Goal: Task Accomplishment & Management: Manage account settings

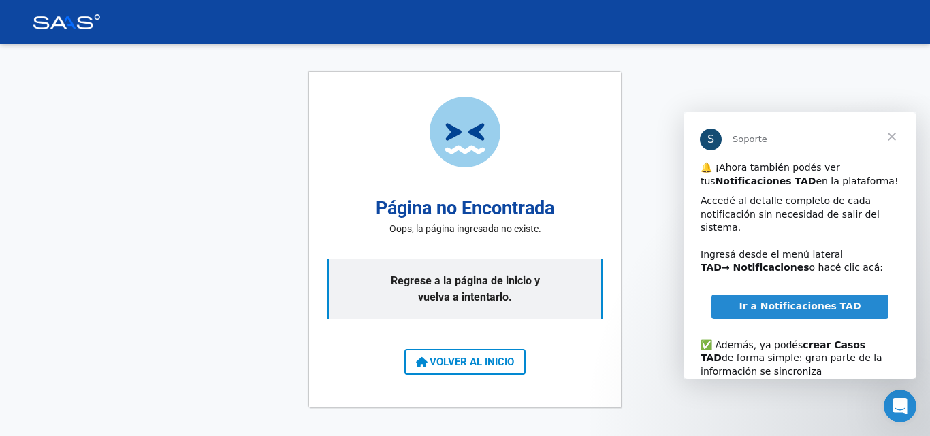
click at [883, 143] on span "Cerrar" at bounding box center [891, 136] width 49 height 49
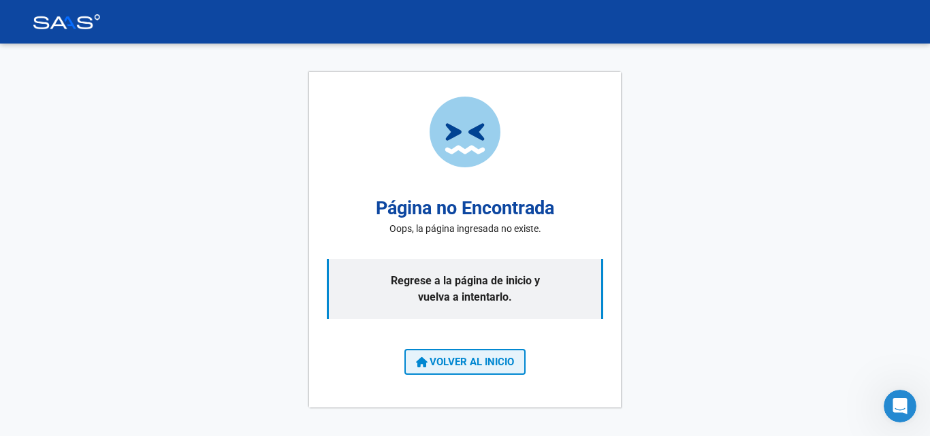
click at [488, 363] on span "VOLVER AL INICIO" at bounding box center [465, 362] width 98 height 12
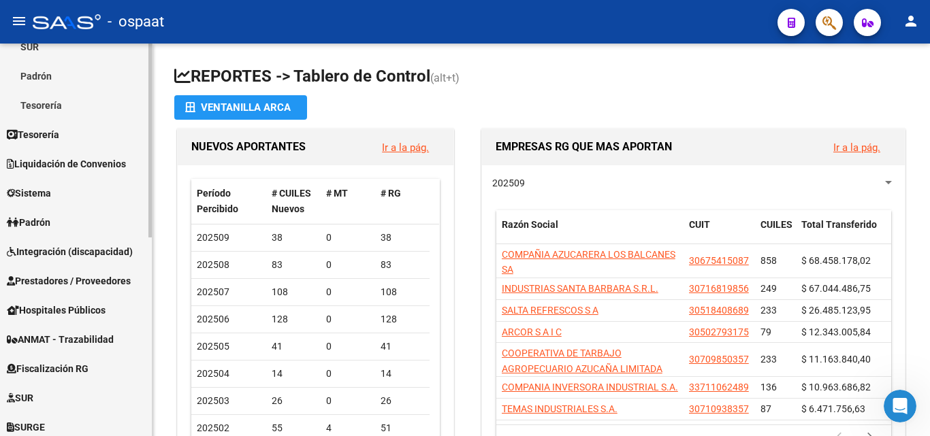
scroll to position [272, 0]
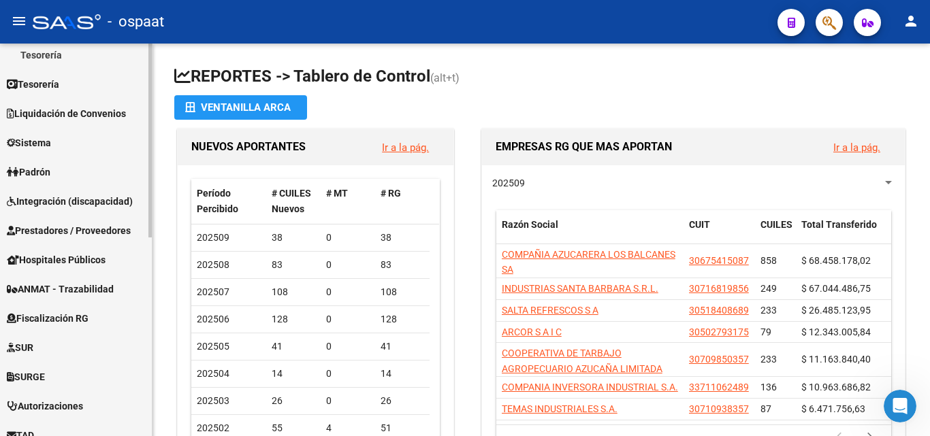
click at [84, 165] on link "Padrón" at bounding box center [76, 171] width 152 height 29
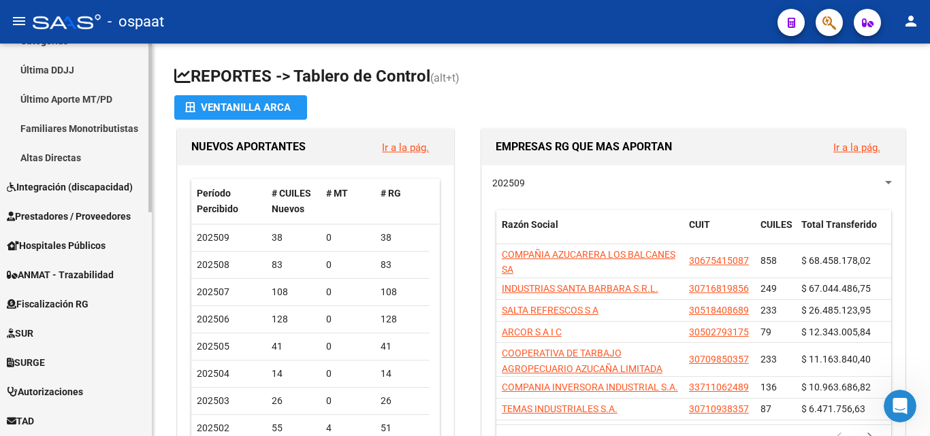
scroll to position [476, 0]
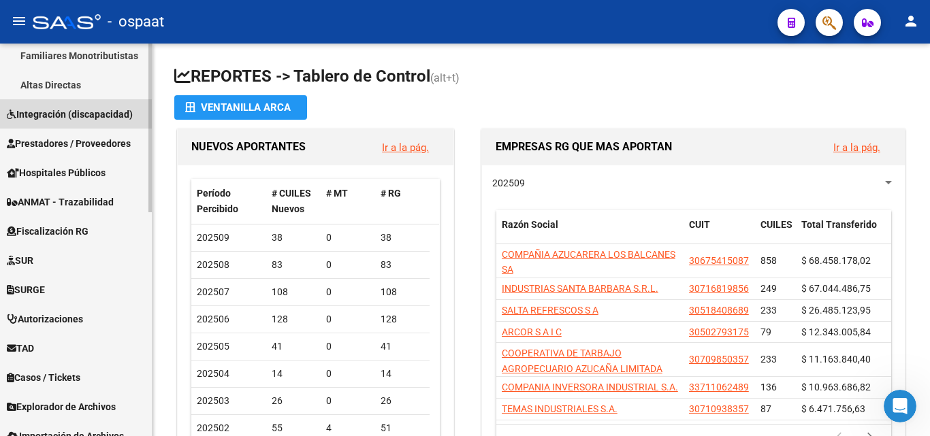
click at [67, 112] on span "Integración (discapacidad)" at bounding box center [70, 114] width 126 height 15
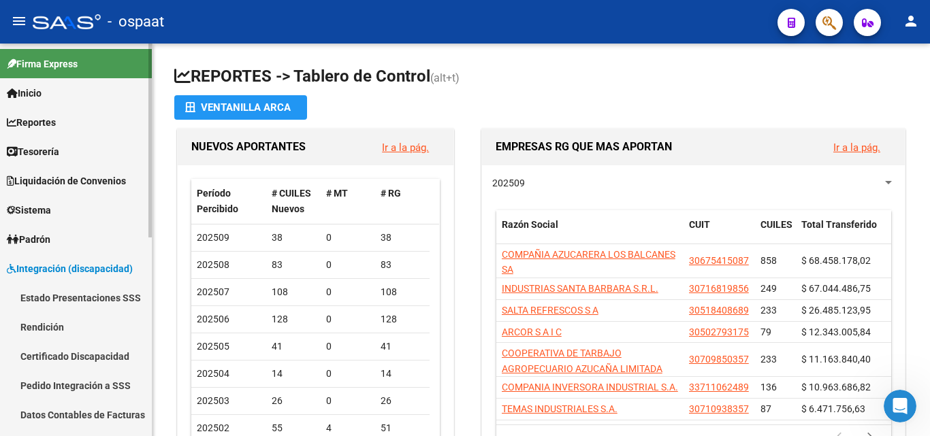
scroll to position [108, 0]
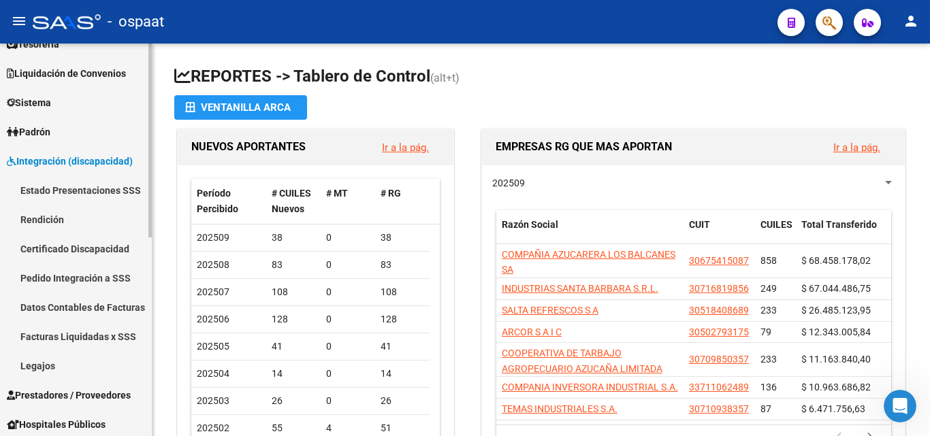
click at [148, 186] on div "Firma Express Inicio Calendario SSS Instructivos Contacto OS Reportes Tablero d…" at bounding box center [77, 334] width 155 height 796
click at [97, 159] on span "Integración (discapacidad)" at bounding box center [70, 161] width 126 height 15
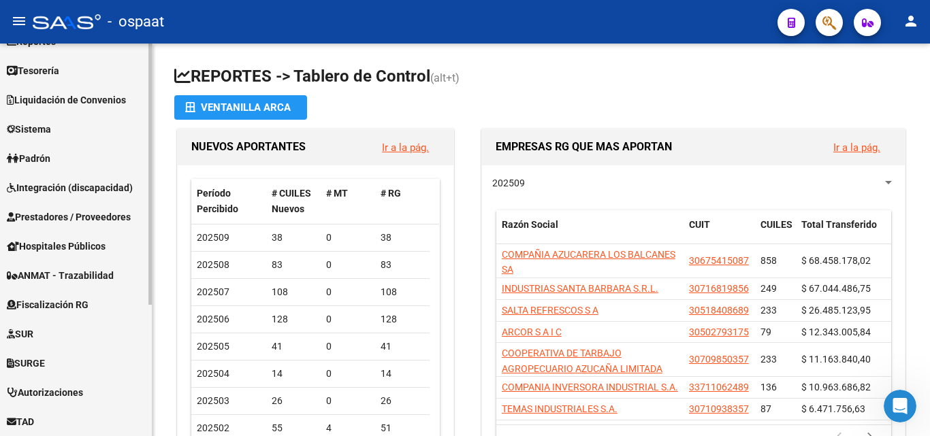
scroll to position [0, 0]
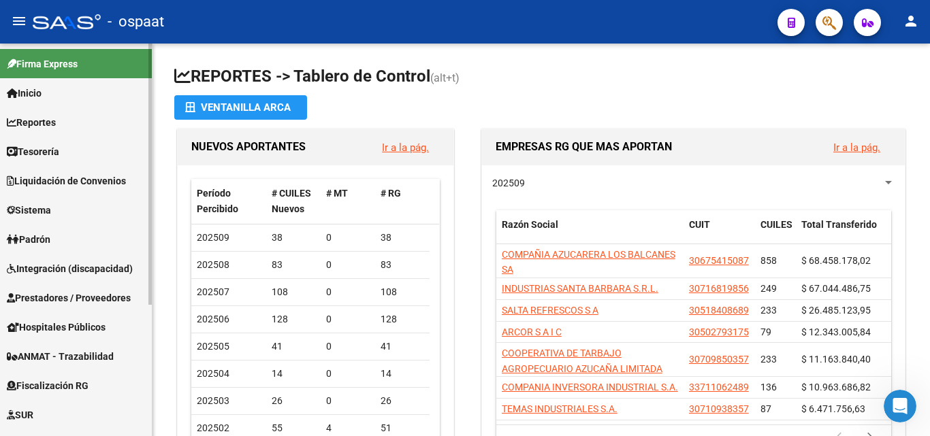
click at [64, 233] on link "Padrón" at bounding box center [76, 239] width 152 height 29
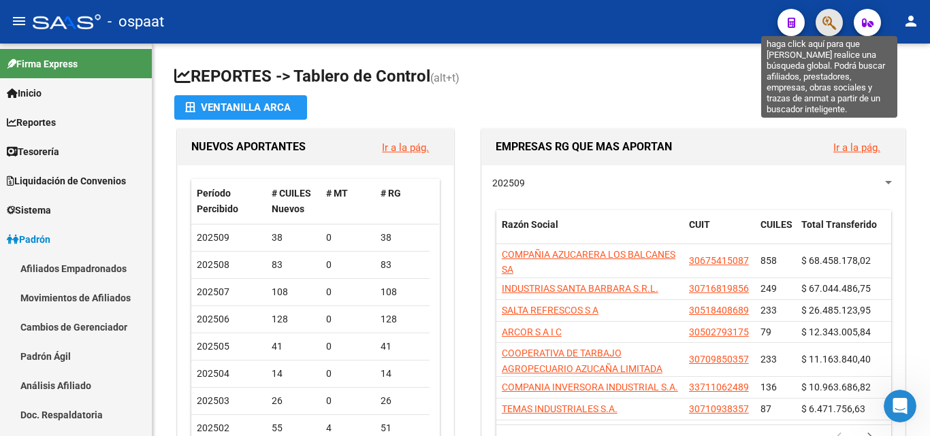
click at [826, 22] on icon "button" at bounding box center [829, 23] width 14 height 16
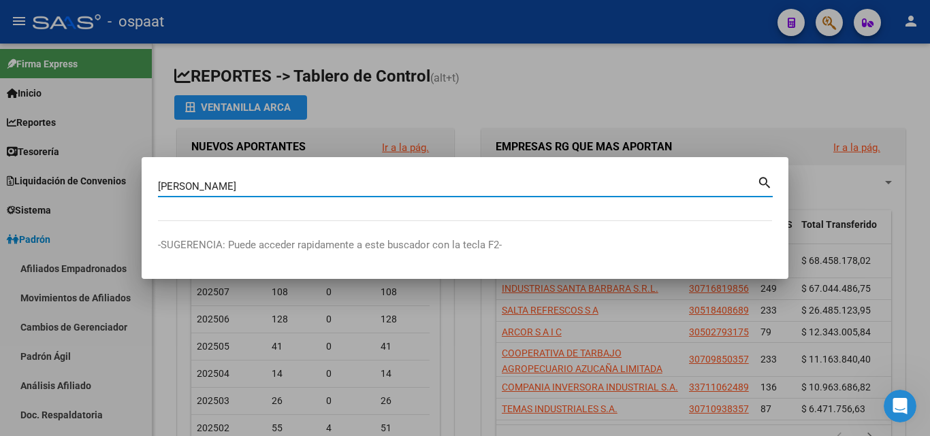
type input "[PERSON_NAME]"
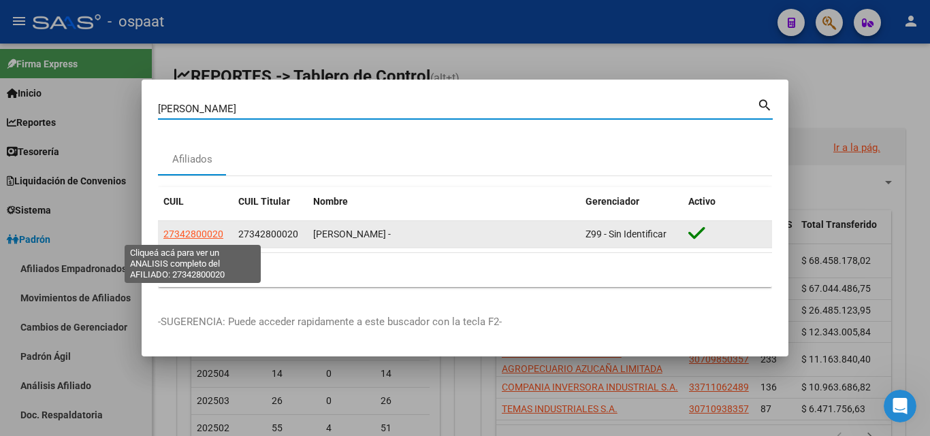
click at [194, 236] on span "27342800020" at bounding box center [193, 234] width 60 height 11
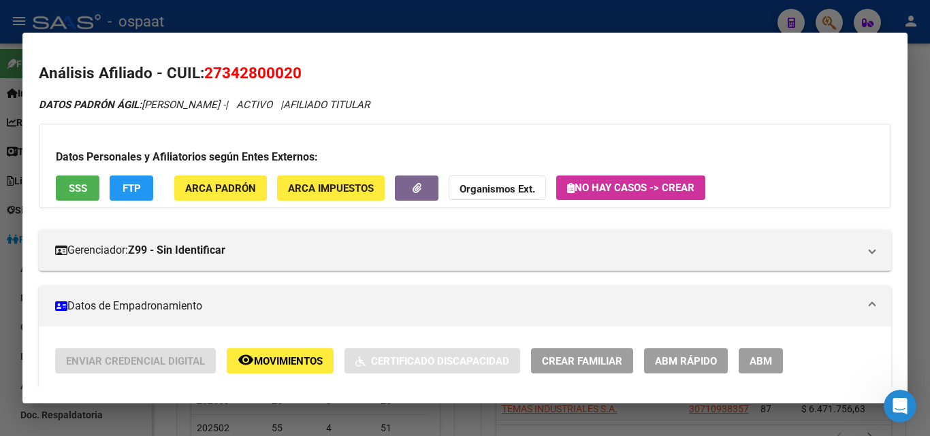
click at [485, 178] on button "Organismos Ext." at bounding box center [496, 188] width 97 height 25
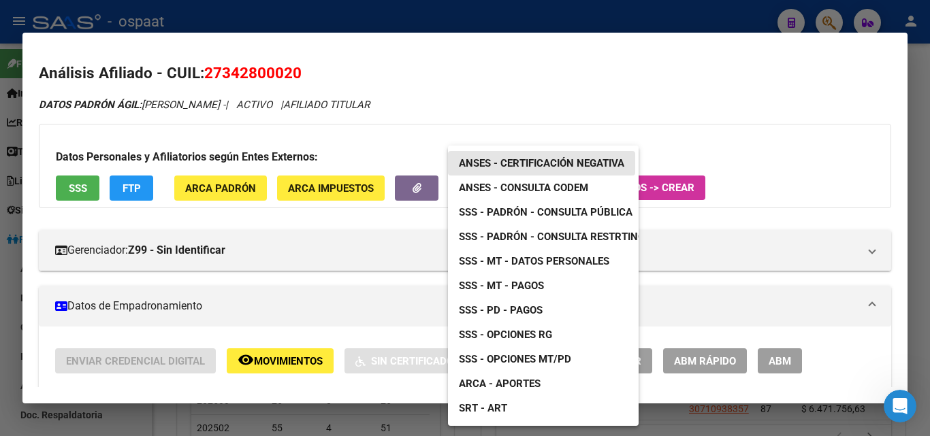
click at [553, 163] on span "ANSES - Certificación Negativa" at bounding box center [541, 163] width 165 height 12
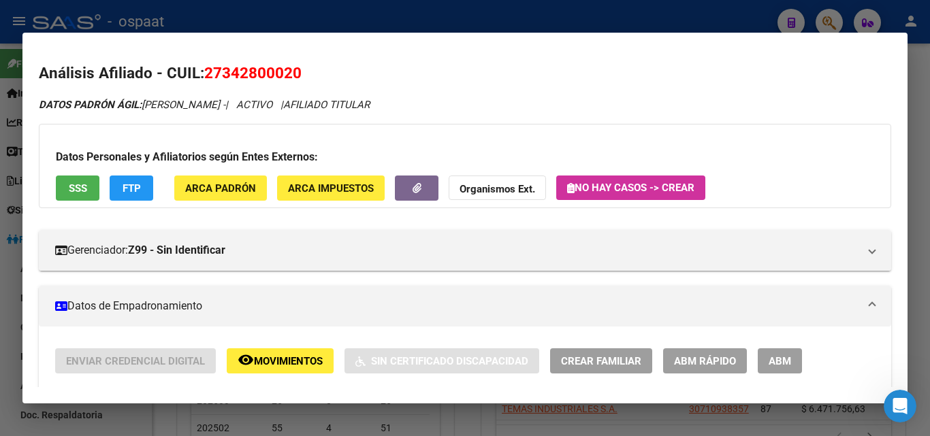
click at [494, 189] on strong "Organismos Ext." at bounding box center [497, 189] width 76 height 12
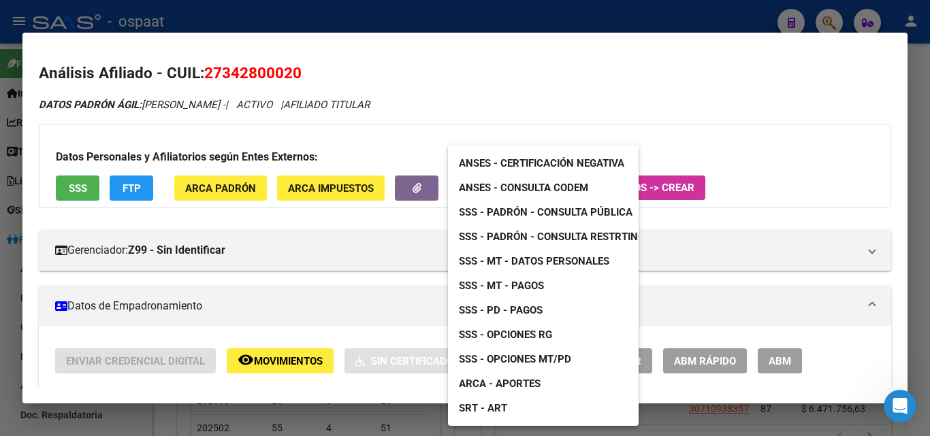
click at [551, 189] on span "ANSES - Consulta CODEM" at bounding box center [523, 188] width 129 height 12
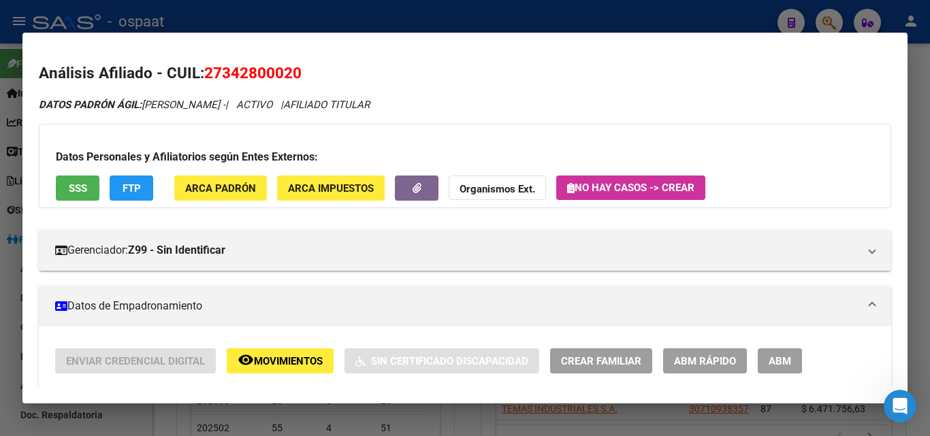
click at [631, 8] on div at bounding box center [465, 218] width 930 height 436
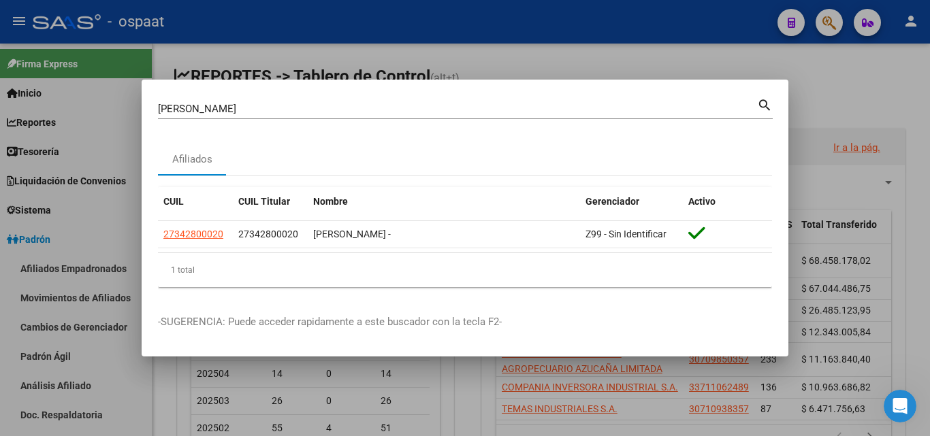
click at [48, 240] on div at bounding box center [465, 218] width 930 height 436
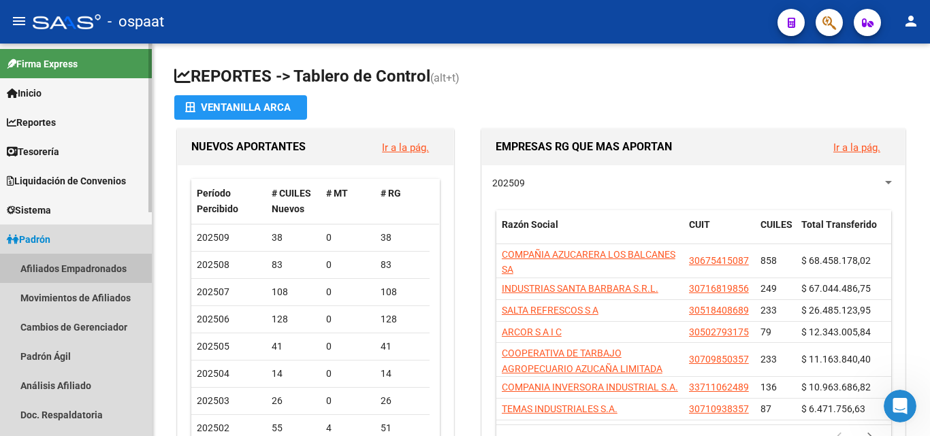
click at [68, 266] on link "Afiliados Empadronados" at bounding box center [76, 268] width 152 height 29
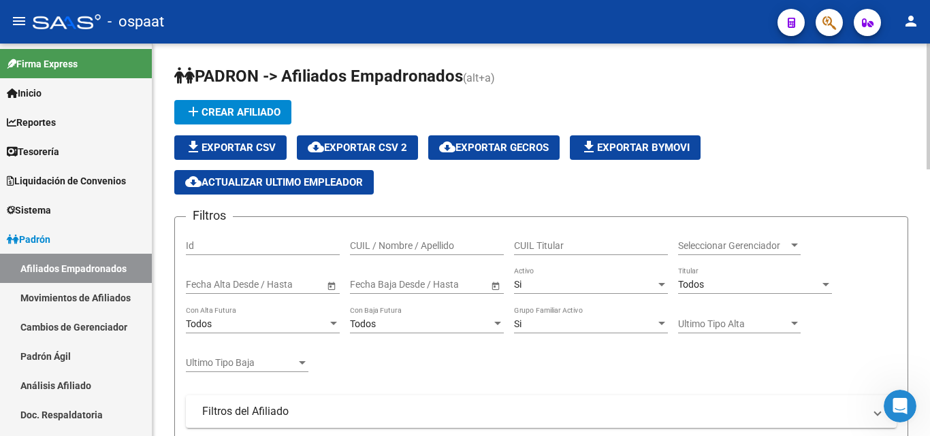
click at [242, 114] on span "add Crear Afiliado" at bounding box center [232, 112] width 95 height 12
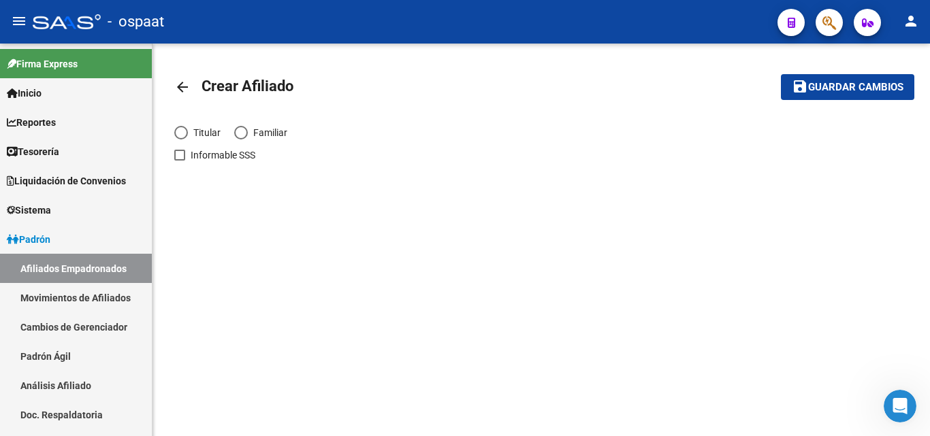
click at [182, 131] on span "Elija una opción" at bounding box center [181, 133] width 14 height 14
click at [182, 131] on input "Titular" at bounding box center [181, 133] width 14 height 14
radio input "true"
checkbox input "true"
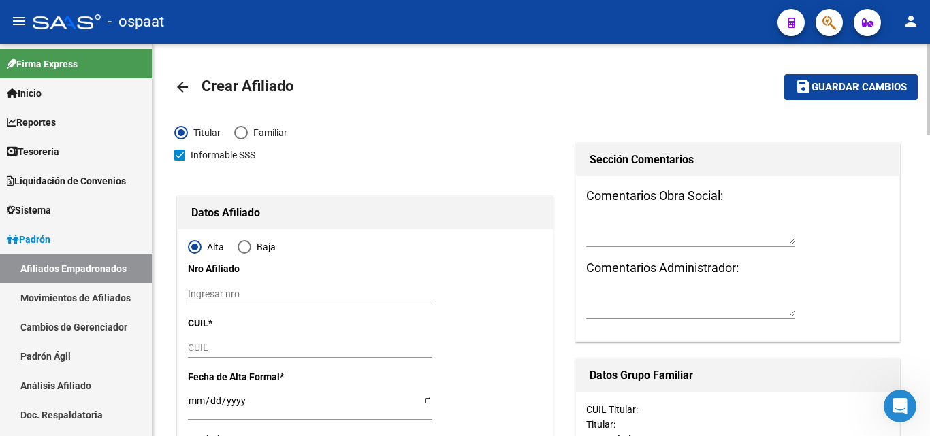
radio input "true"
click at [98, 301] on link "Movimientos de Afiliados" at bounding box center [76, 297] width 152 height 29
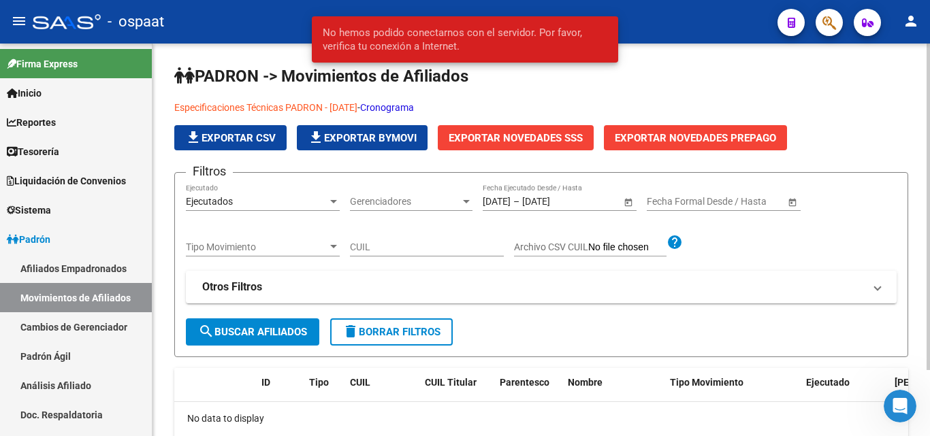
click at [552, 91] on app-list-header "PADRON -> Movimientos de Afiliados Especificaciones Técnicas PADRON - [DATE] - …" at bounding box center [541, 211] width 734 height 292
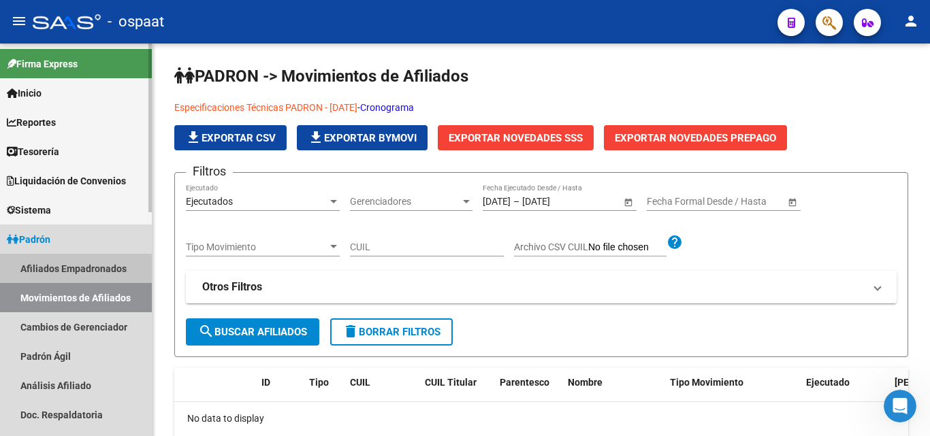
click at [89, 267] on link "Afiliados Empadronados" at bounding box center [76, 268] width 152 height 29
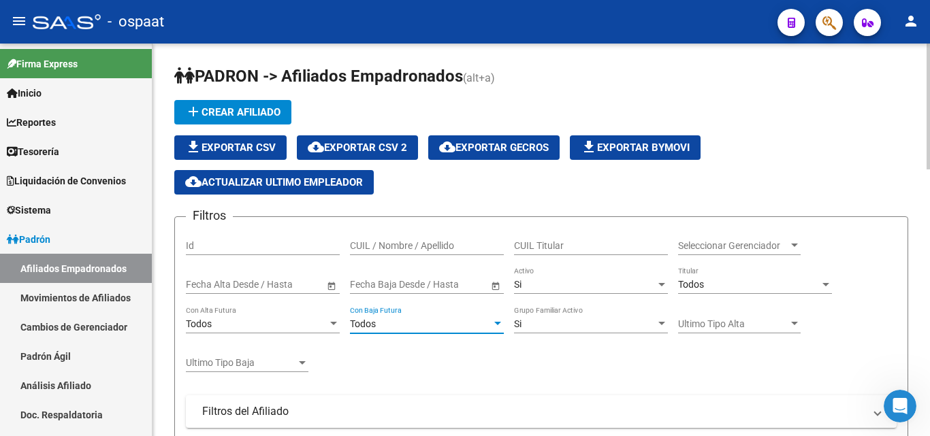
click at [413, 319] on div "Todos" at bounding box center [421, 325] width 142 height 12
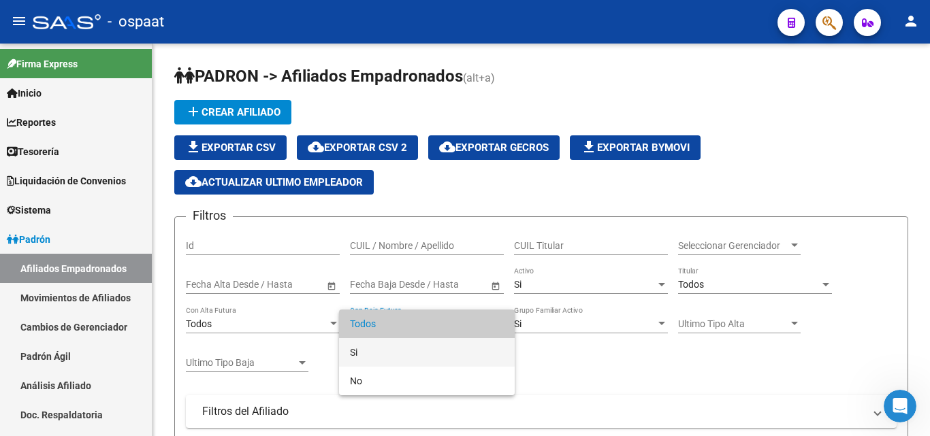
click at [400, 350] on span "Si" at bounding box center [427, 352] width 154 height 29
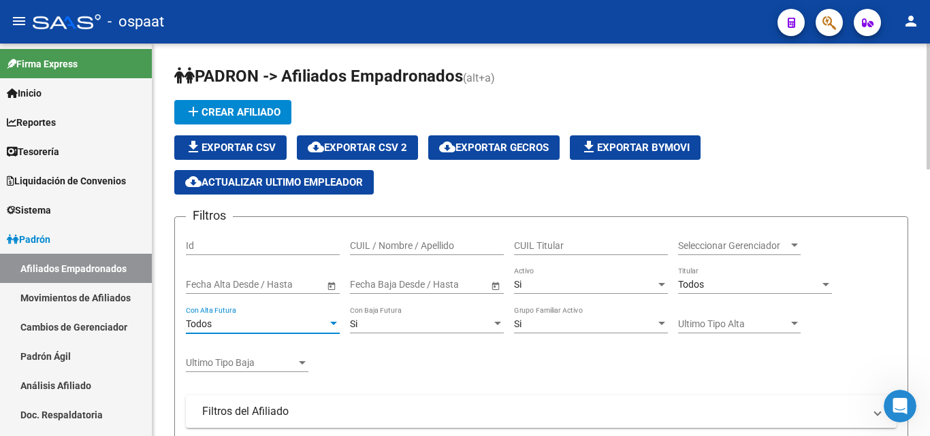
click at [305, 326] on div "Todos" at bounding box center [257, 325] width 142 height 12
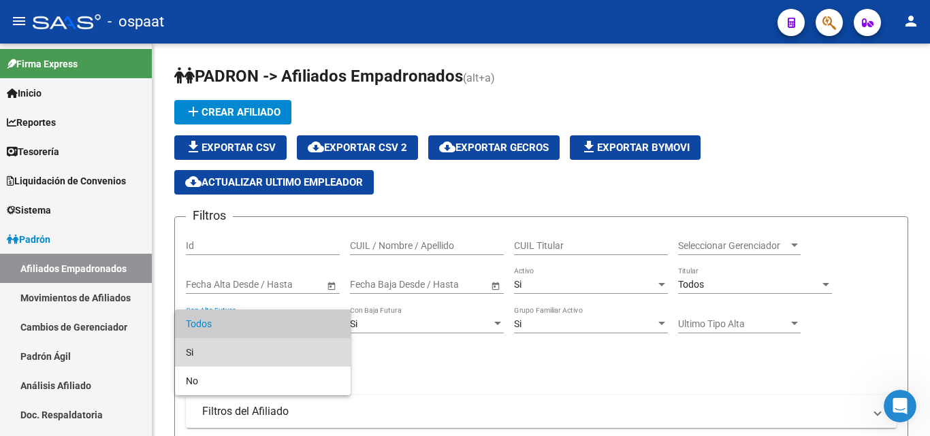
click at [279, 346] on span "Si" at bounding box center [263, 352] width 154 height 29
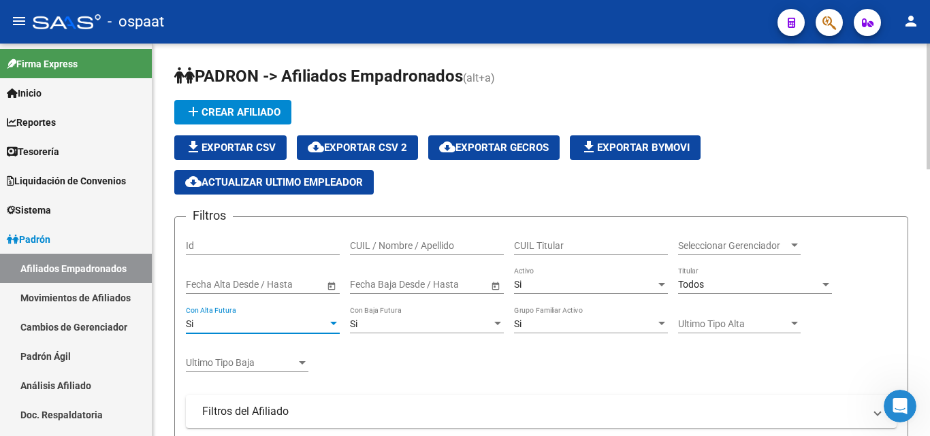
click at [564, 316] on div "Si Grupo Familiar Activo" at bounding box center [591, 319] width 154 height 27
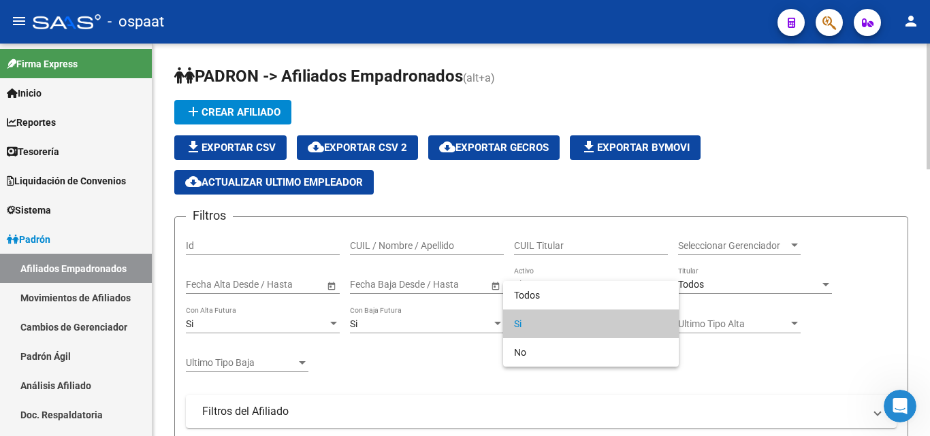
click at [564, 316] on span "Si" at bounding box center [591, 324] width 154 height 29
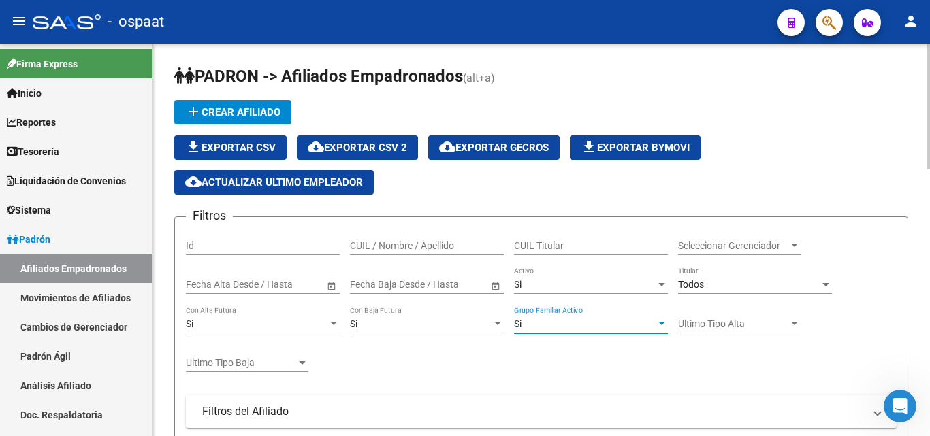
click at [697, 319] on span "Ultimo Tipo Alta" at bounding box center [733, 325] width 110 height 12
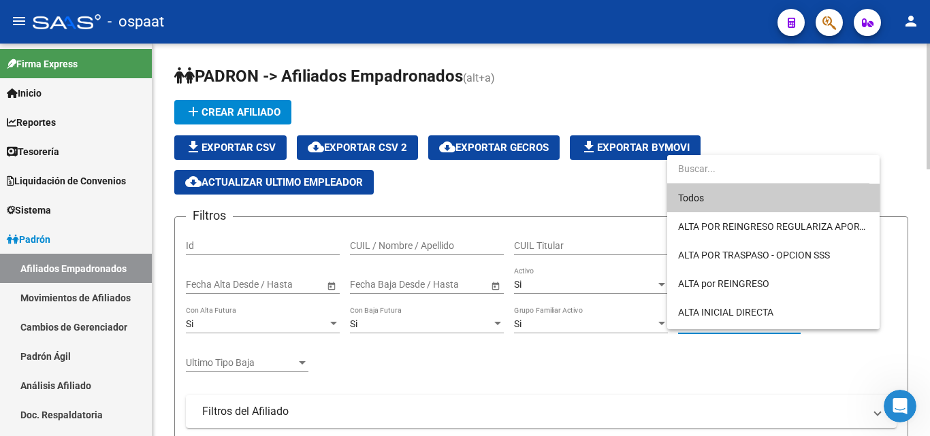
click at [664, 363] on div at bounding box center [465, 218] width 930 height 436
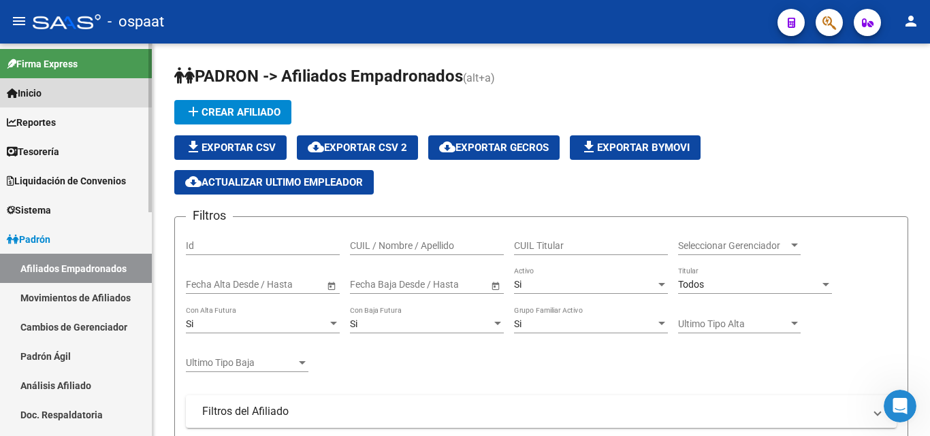
click at [74, 97] on link "Inicio" at bounding box center [76, 92] width 152 height 29
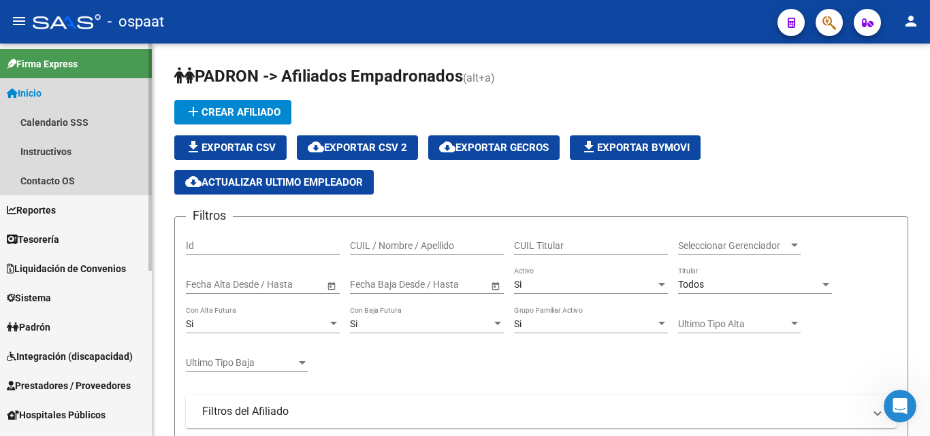
click at [75, 94] on link "Inicio" at bounding box center [76, 92] width 152 height 29
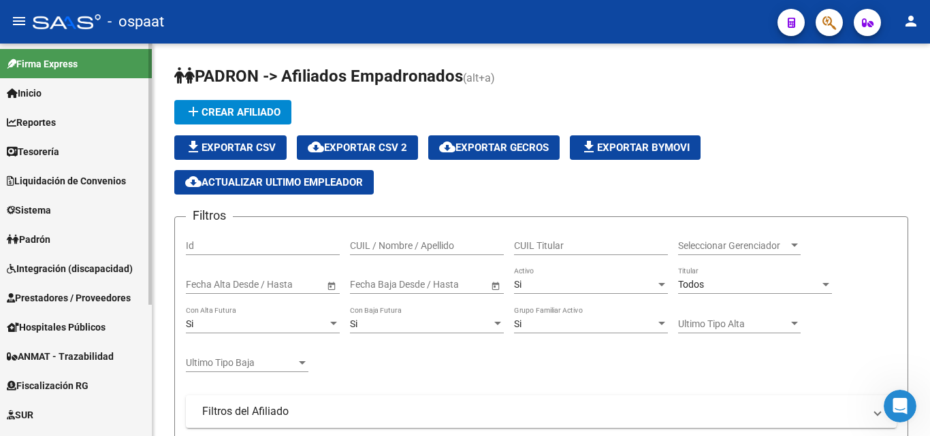
click at [58, 99] on link "Inicio" at bounding box center [76, 92] width 152 height 29
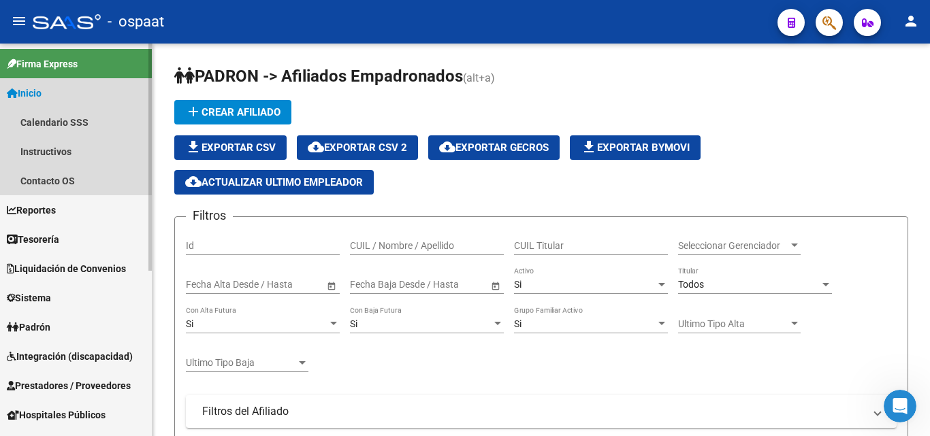
click at [42, 93] on span "Inicio" at bounding box center [24, 93] width 35 height 15
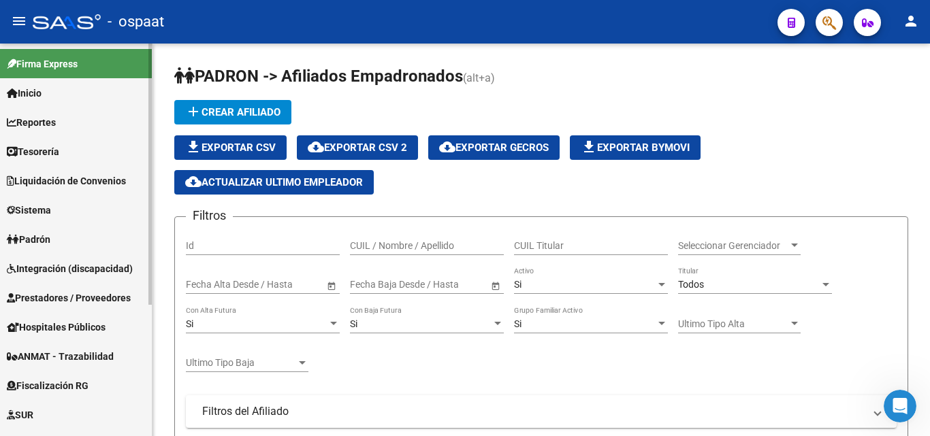
click at [78, 205] on link "Sistema" at bounding box center [76, 209] width 152 height 29
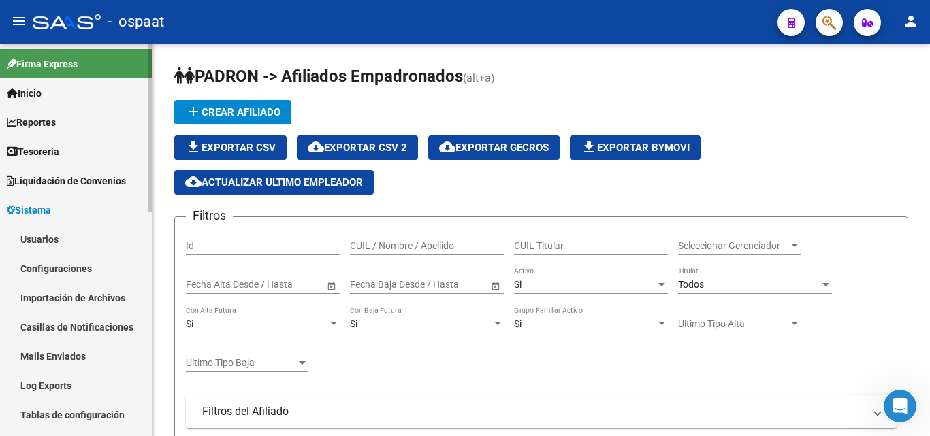
click at [60, 235] on link "Usuarios" at bounding box center [76, 239] width 152 height 29
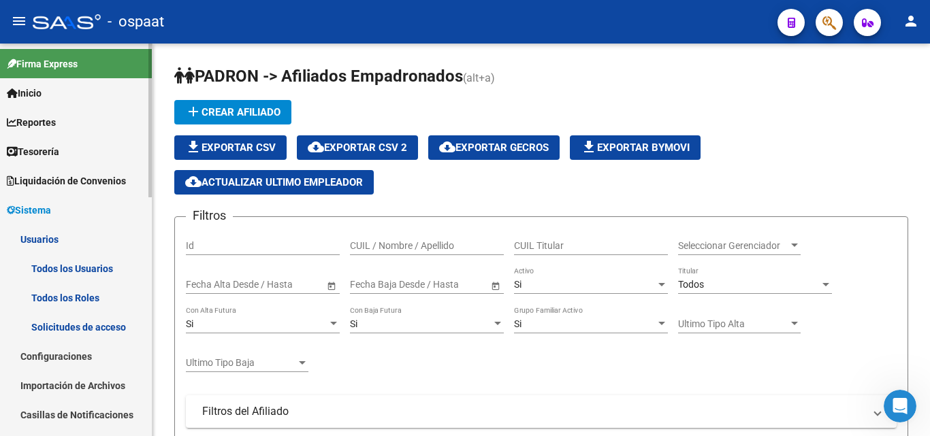
click at [99, 262] on link "Todos los Usuarios" at bounding box center [76, 268] width 152 height 29
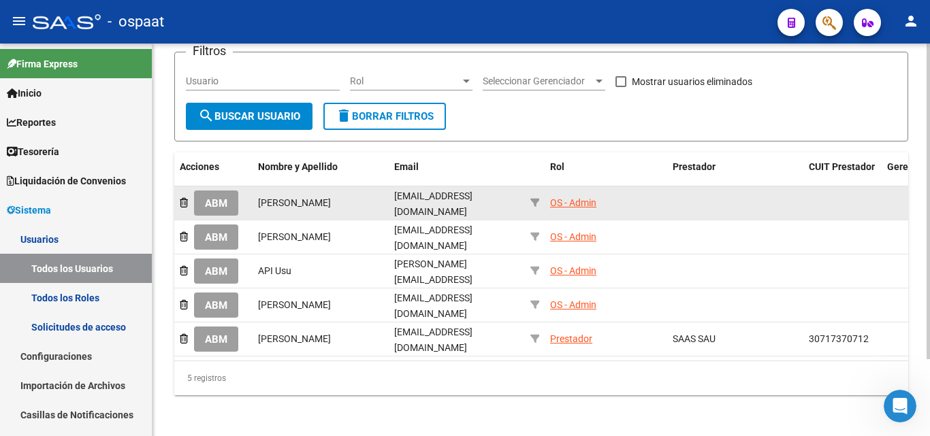
click at [573, 202] on div "OS - Admin" at bounding box center [573, 203] width 46 height 16
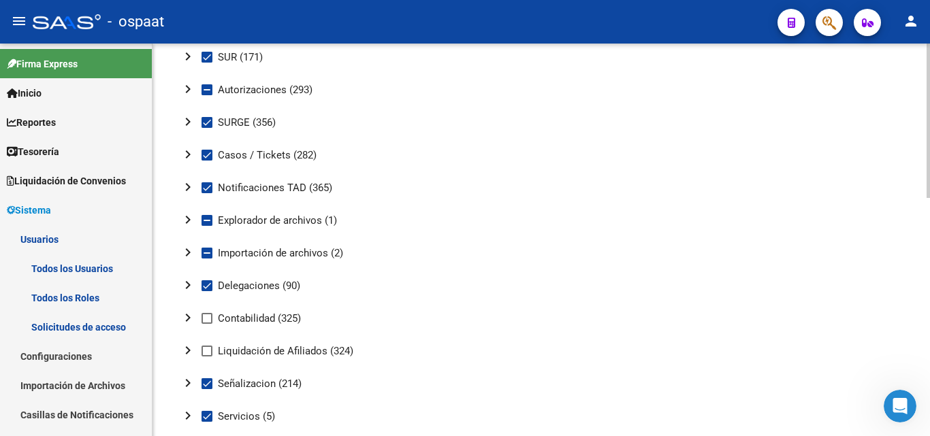
scroll to position [604, 0]
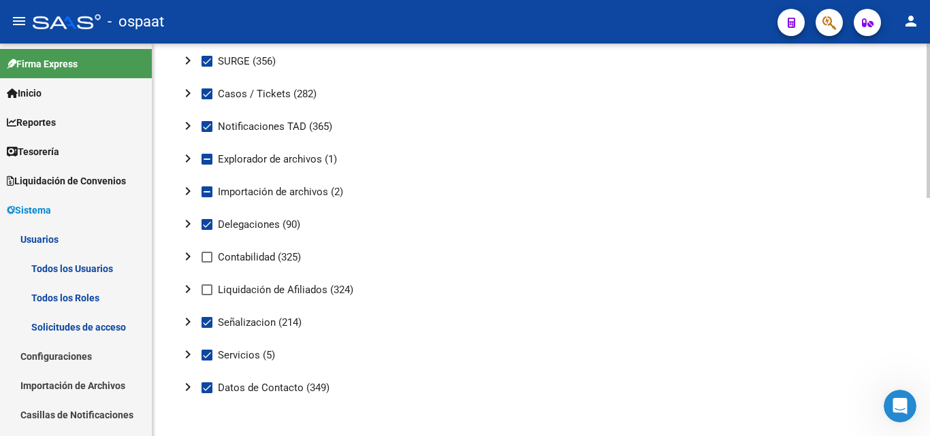
click at [207, 289] on span at bounding box center [206, 289] width 11 height 11
click at [207, 295] on input "Liquidación de Afiliados (324)" at bounding box center [206, 295] width 1 height 1
checkbox input "true"
click at [206, 257] on span at bounding box center [206, 257] width 11 height 11
click at [206, 263] on input "Contabilidad (325)" at bounding box center [206, 263] width 1 height 1
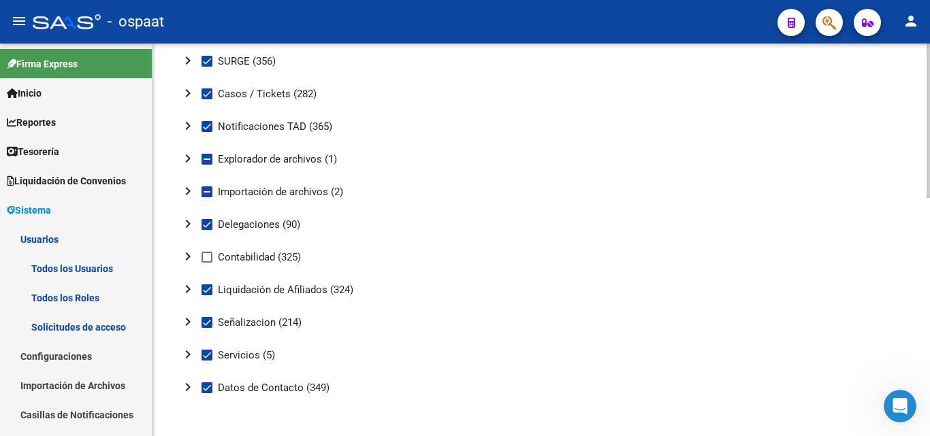
checkbox input "true"
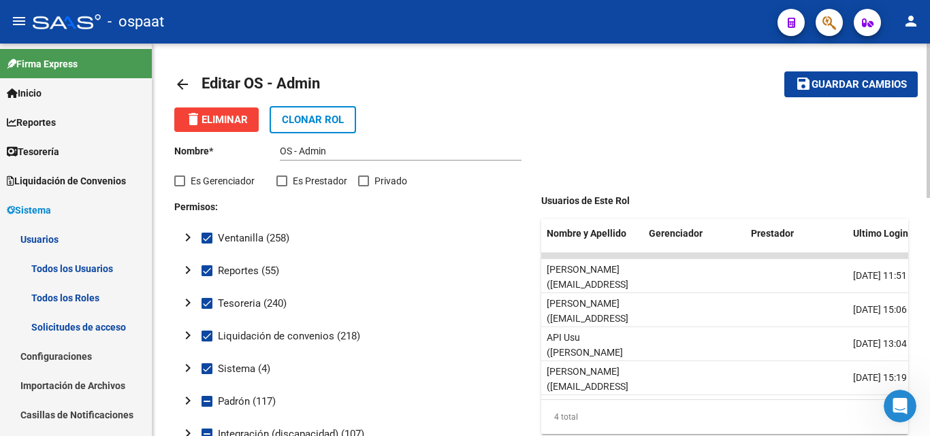
scroll to position [0, 0]
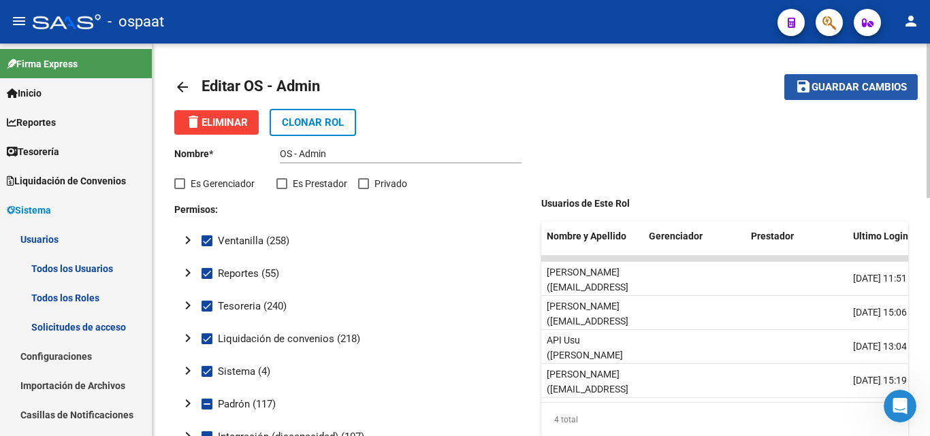
click at [829, 91] on span "Guardar cambios" at bounding box center [858, 88] width 95 height 12
click at [634, 119] on div "delete Eliminar Clonar Rol" at bounding box center [541, 122] width 734 height 27
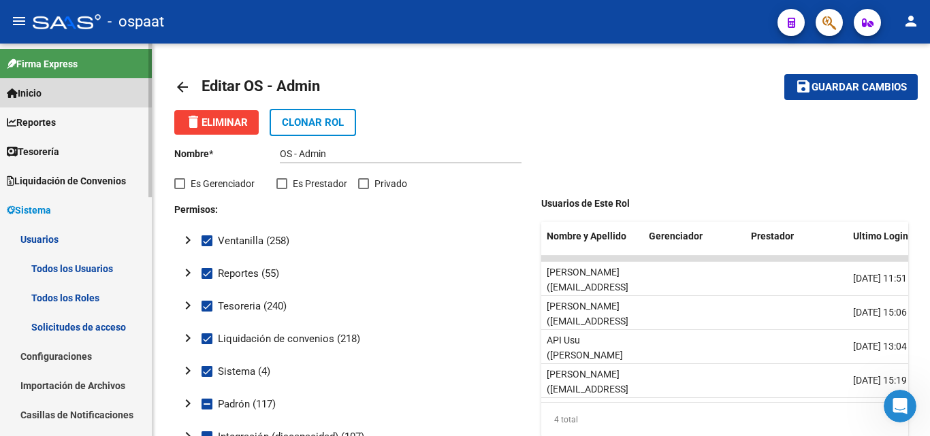
click at [53, 87] on link "Inicio" at bounding box center [76, 92] width 152 height 29
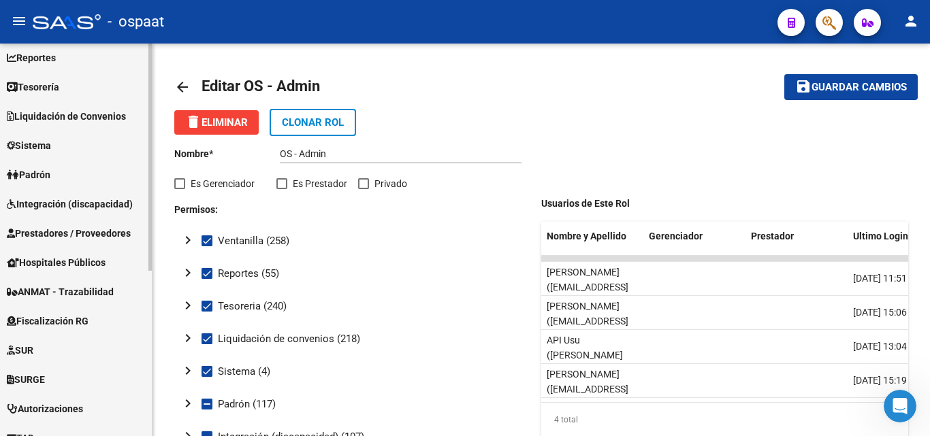
scroll to position [136, 0]
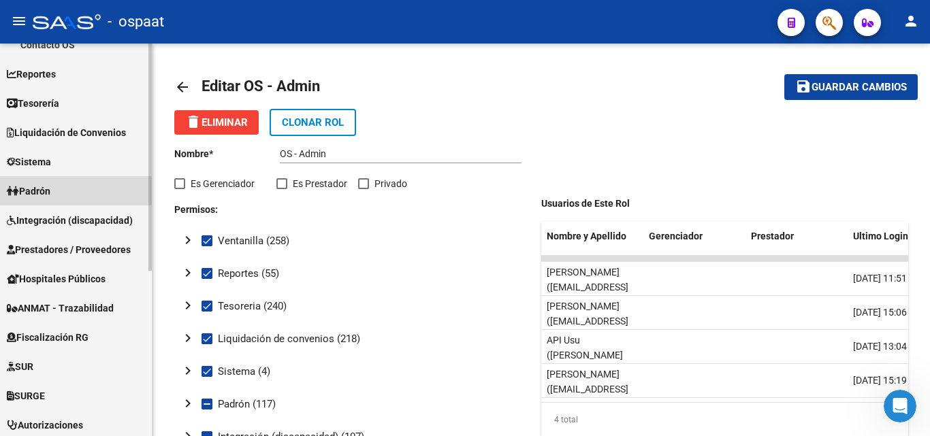
click at [62, 193] on link "Padrón" at bounding box center [76, 190] width 152 height 29
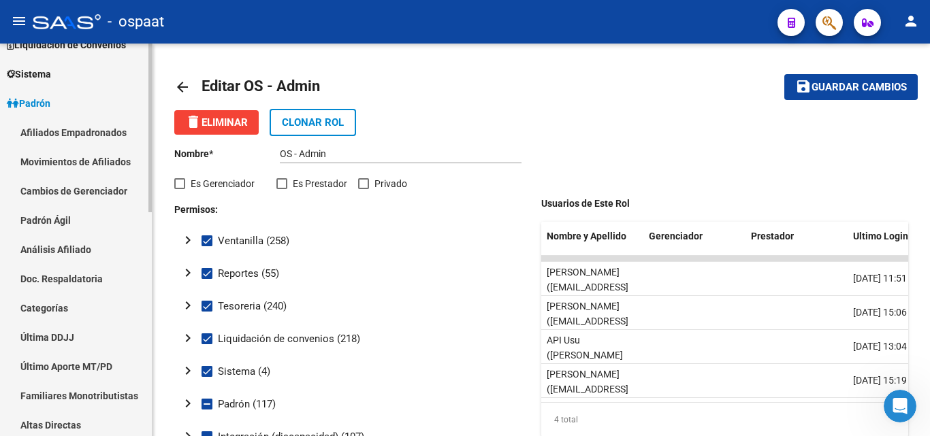
click at [82, 129] on link "Afiliados Empadronados" at bounding box center [76, 132] width 152 height 29
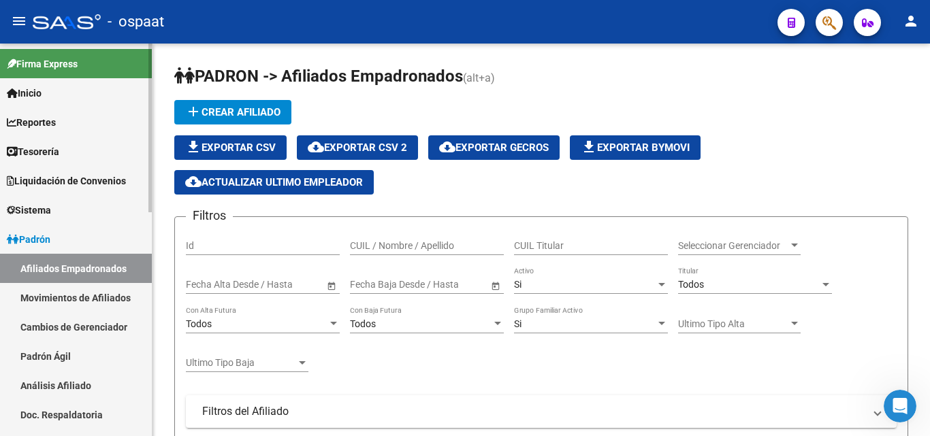
click at [103, 265] on link "Afiliados Empadronados" at bounding box center [76, 268] width 152 height 29
click at [103, 239] on link "Padrón" at bounding box center [76, 239] width 152 height 29
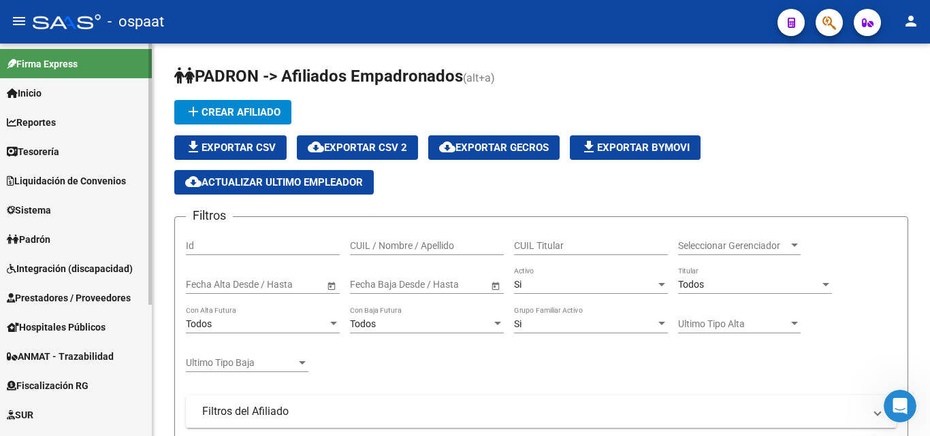
scroll to position [198, 0]
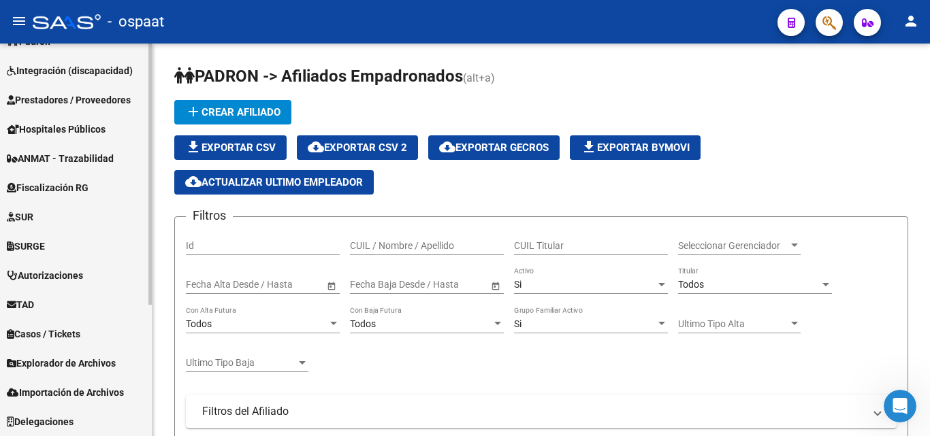
click at [71, 417] on span "Delegaciones" at bounding box center [40, 421] width 67 height 15
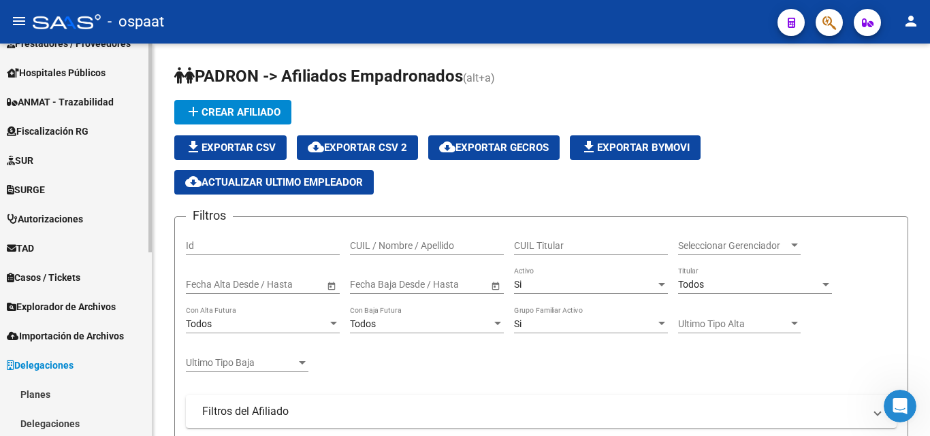
scroll to position [344, 0]
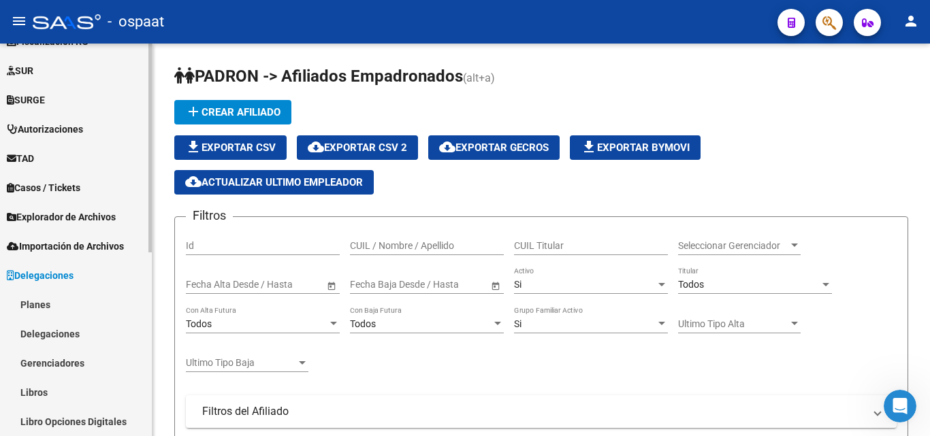
click at [69, 368] on link "Gerenciadores" at bounding box center [76, 362] width 152 height 29
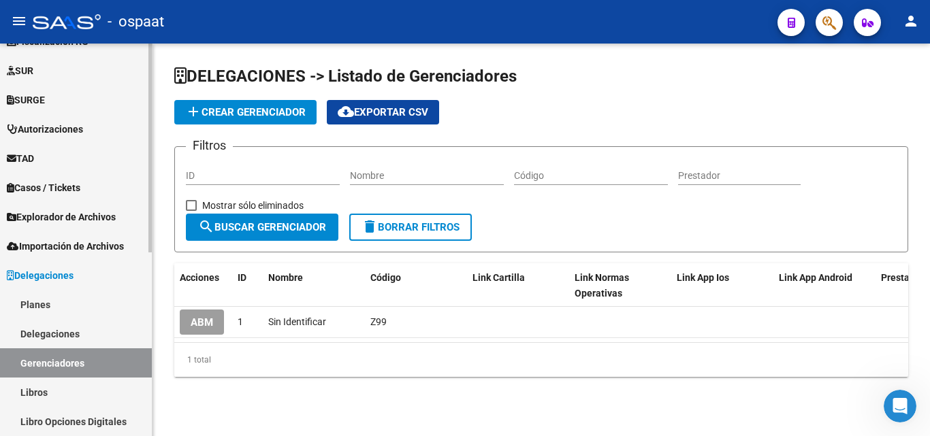
click at [54, 276] on span "Delegaciones" at bounding box center [40, 275] width 67 height 15
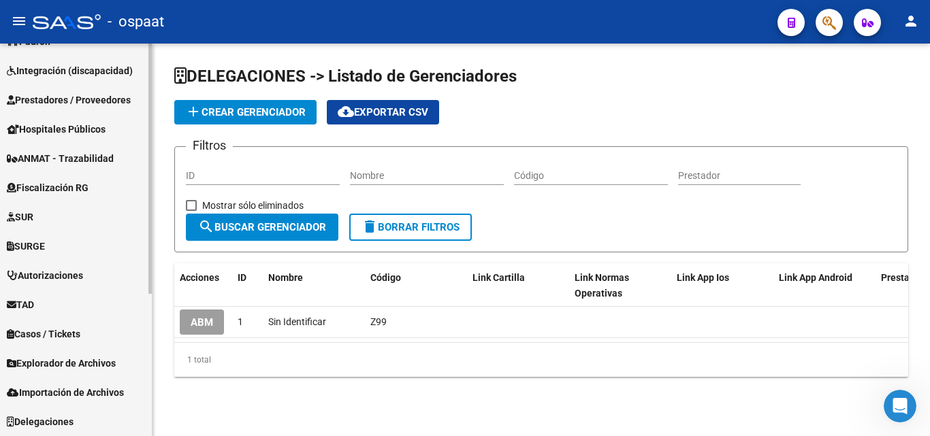
scroll to position [198, 0]
click at [93, 129] on span "Hospitales Públicos" at bounding box center [56, 129] width 99 height 15
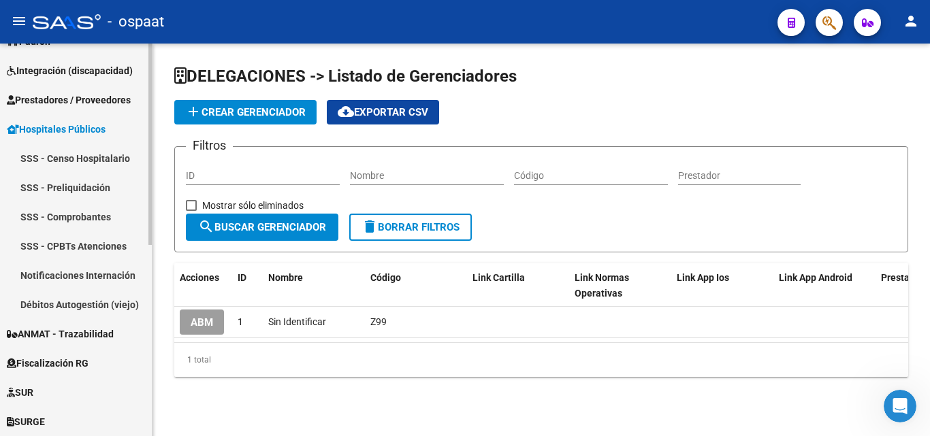
click at [86, 268] on link "Notificaciones Internación" at bounding box center [76, 275] width 152 height 29
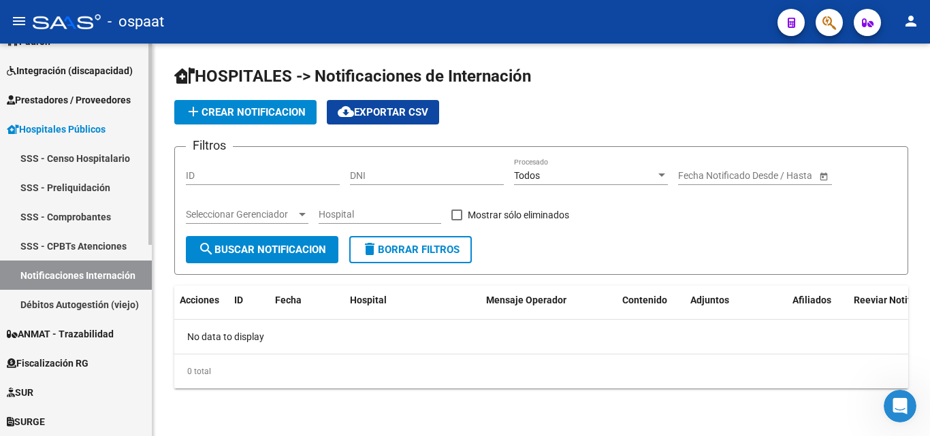
click at [82, 302] on link "Débitos Autogestión (viejo)" at bounding box center [76, 304] width 152 height 29
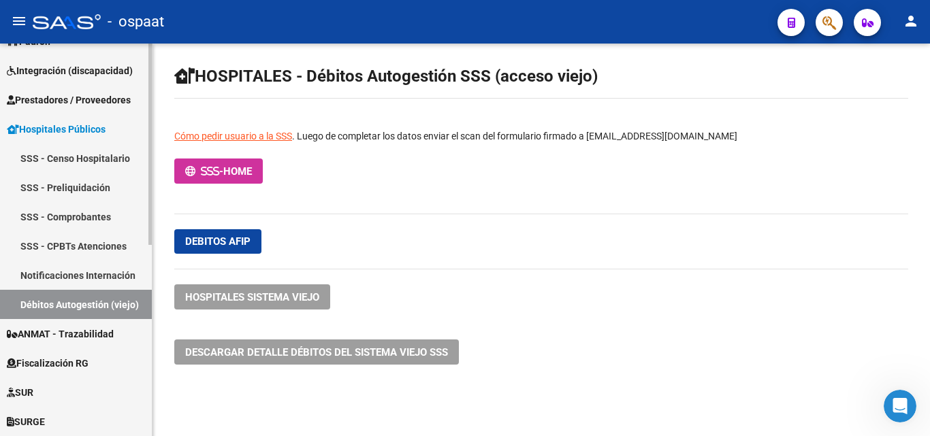
click at [80, 273] on link "Notificaciones Internación" at bounding box center [76, 275] width 152 height 29
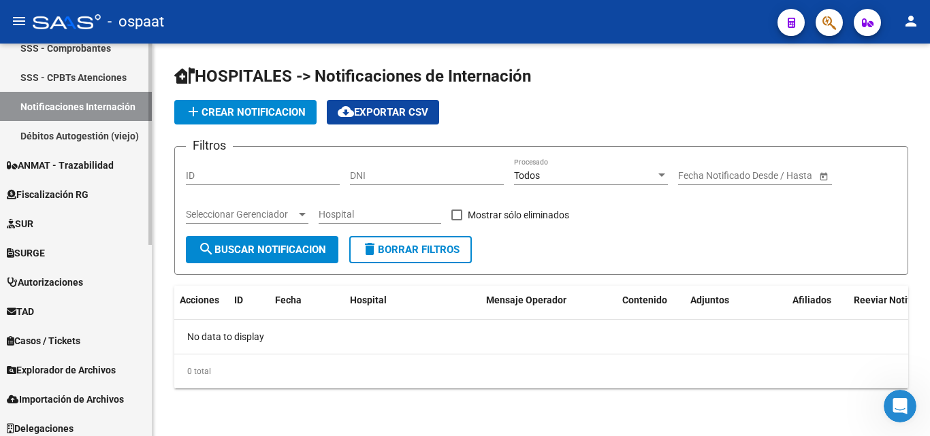
scroll to position [371, 0]
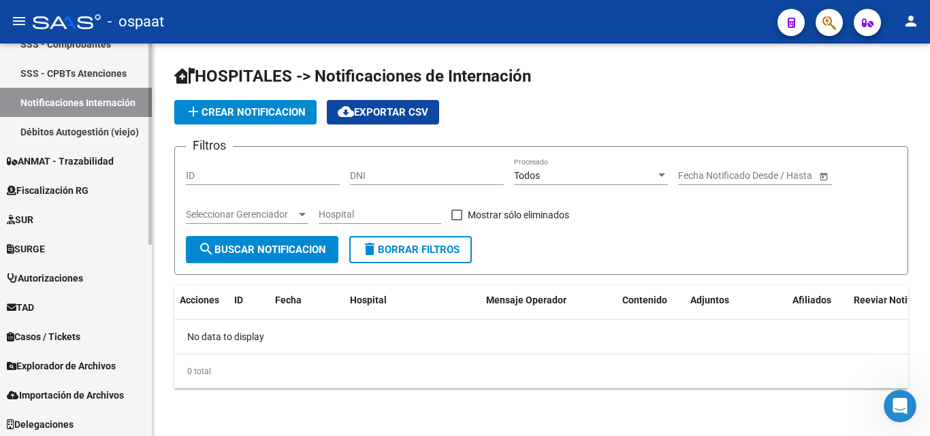
click at [125, 327] on div "Firma Express Inicio Calendario SSS Instructivos Contacto OS Reportes Tablero d…" at bounding box center [77, 56] width 155 height 766
click at [107, 355] on link "Explorador de Archivos" at bounding box center [76, 365] width 152 height 29
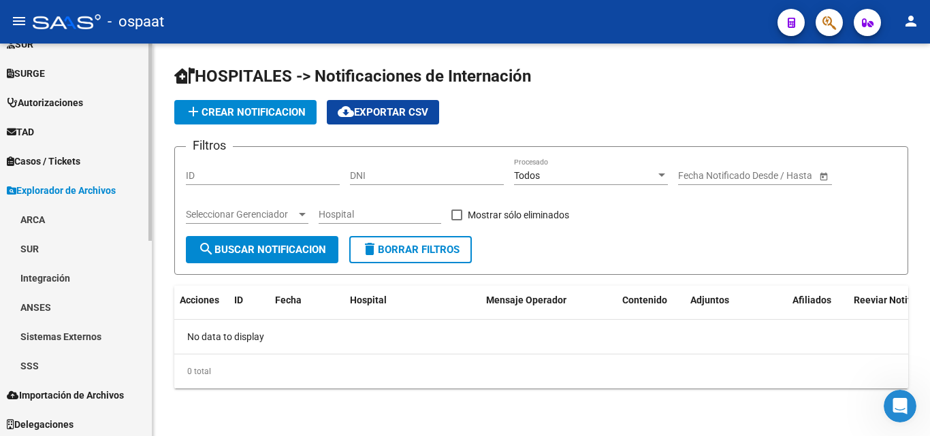
scroll to position [374, 0]
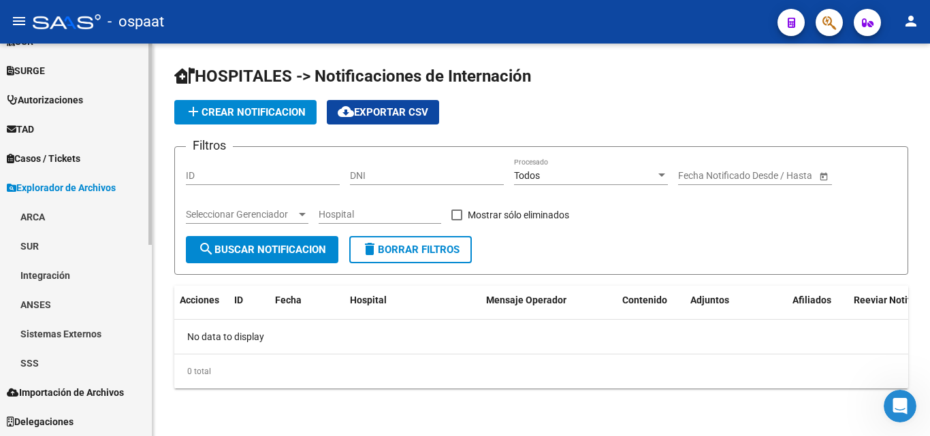
click at [53, 357] on link "SSS" at bounding box center [76, 362] width 152 height 29
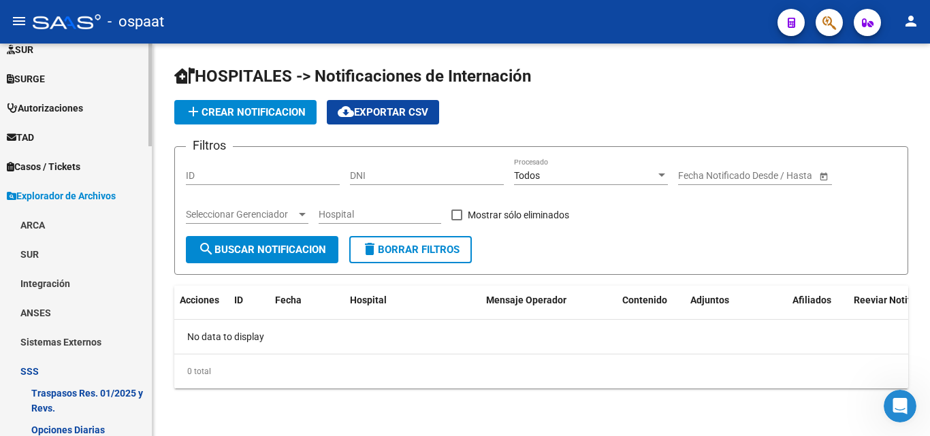
scroll to position [357, 0]
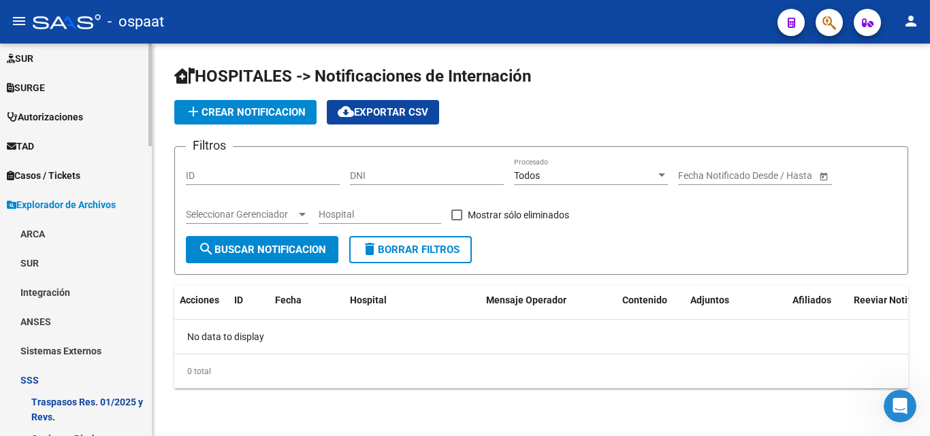
click at [105, 206] on span "Explorador de Archivos" at bounding box center [61, 204] width 109 height 15
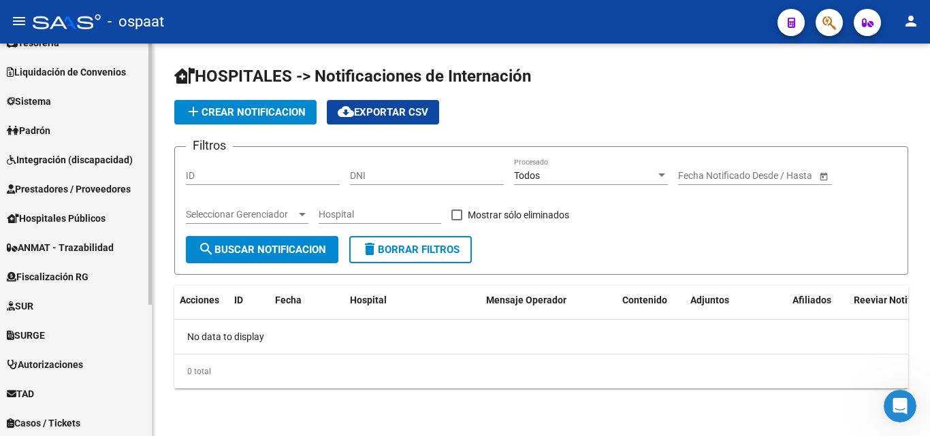
scroll to position [0, 0]
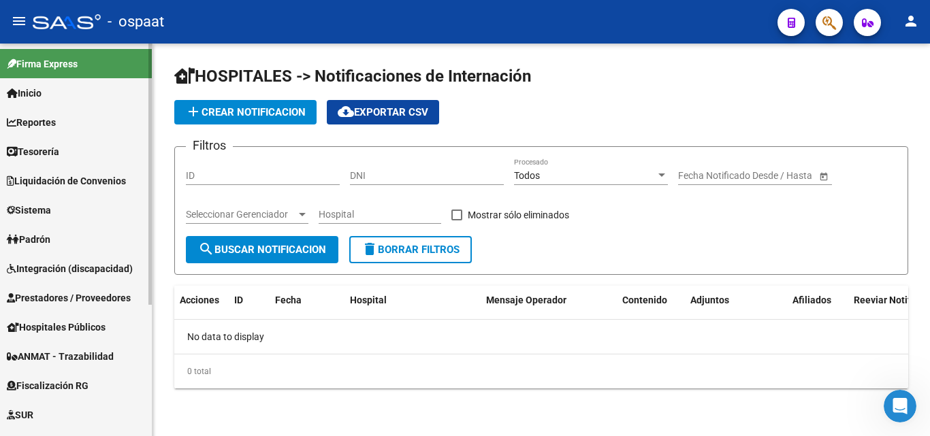
click at [150, 61] on div at bounding box center [149, 174] width 3 height 261
click at [90, 90] on link "Inicio" at bounding box center [76, 92] width 152 height 29
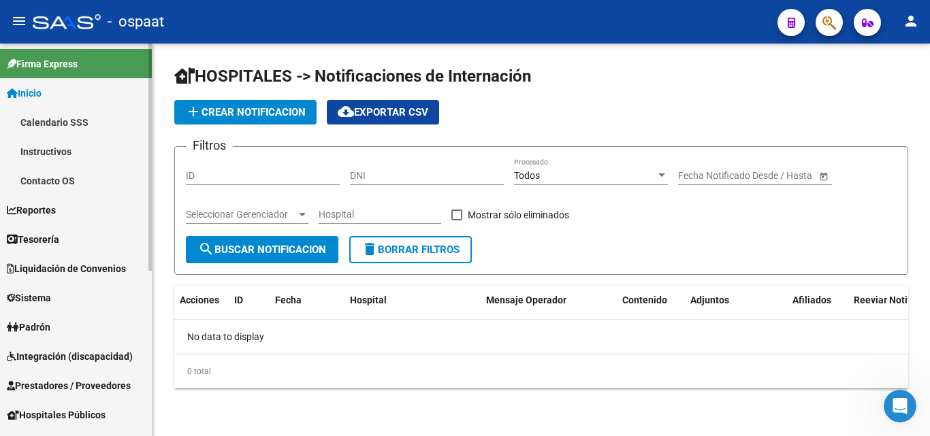
click at [98, 99] on link "Inicio" at bounding box center [76, 92] width 152 height 29
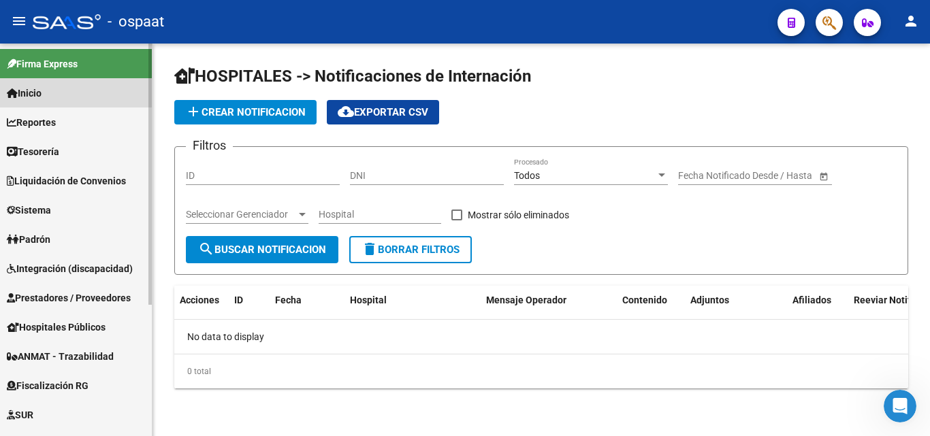
click at [75, 79] on link "Inicio" at bounding box center [76, 92] width 152 height 29
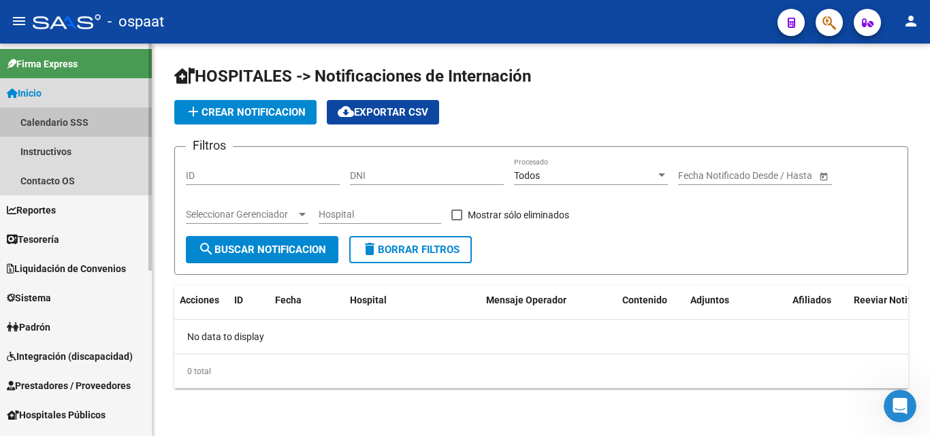
click at [99, 125] on link "Calendario SSS" at bounding box center [76, 122] width 152 height 29
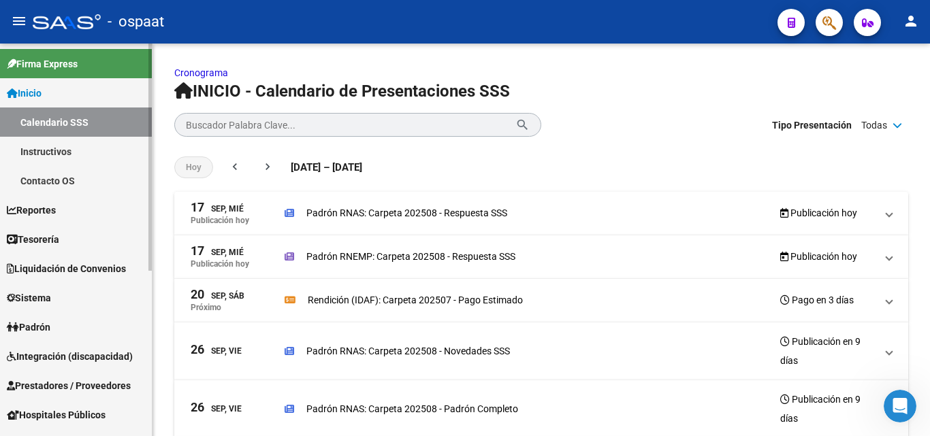
click at [37, 92] on span "Inicio" at bounding box center [24, 93] width 35 height 15
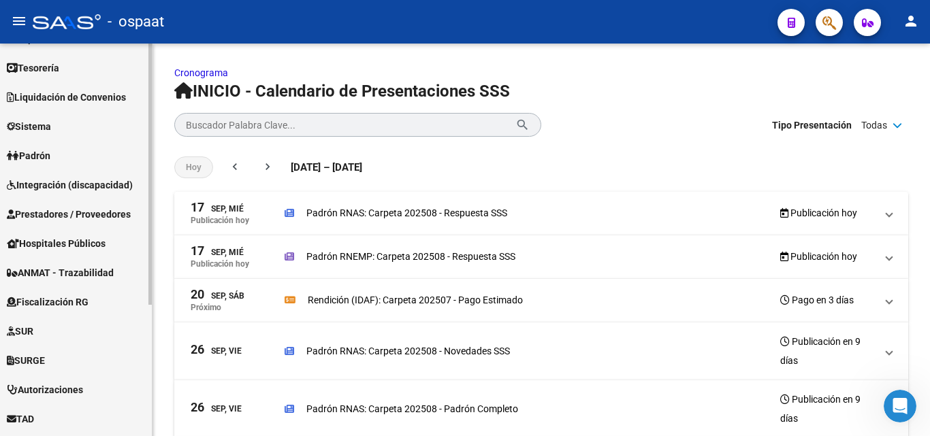
scroll to position [198, 0]
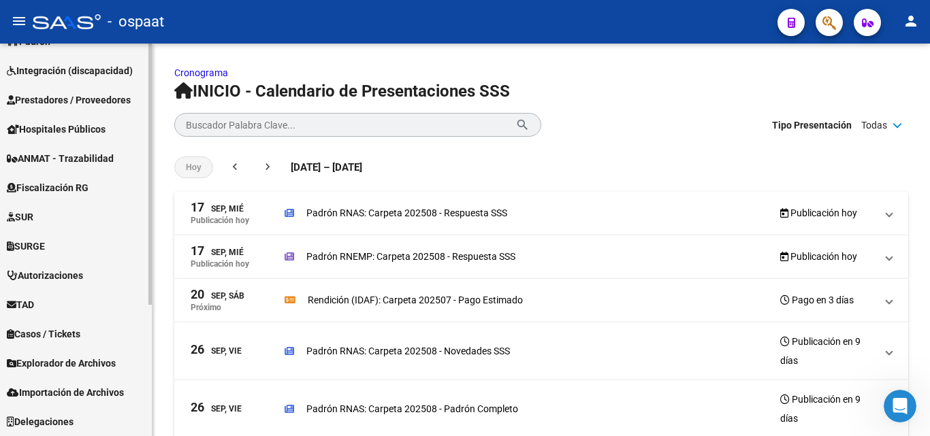
click at [87, 365] on span "Explorador de Archivos" at bounding box center [61, 363] width 109 height 15
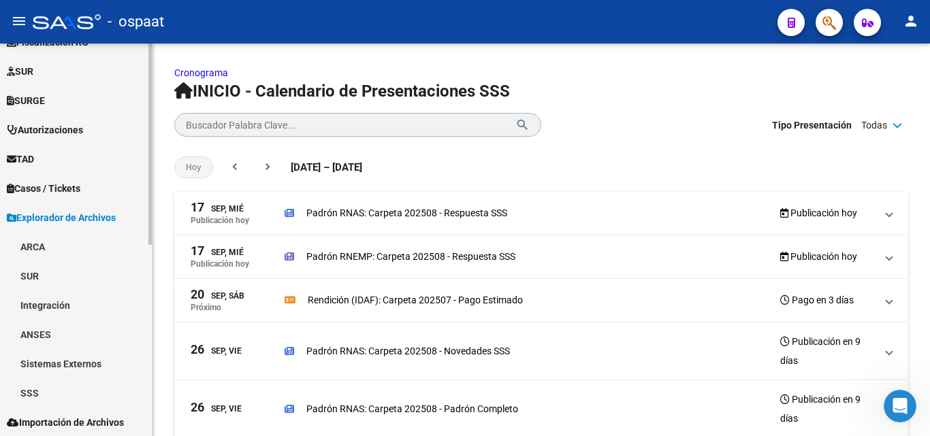
scroll to position [374, 0]
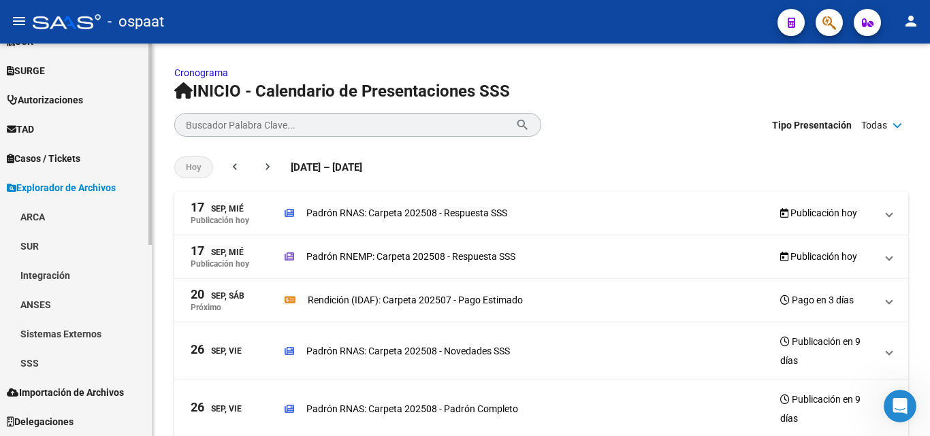
click at [112, 188] on span "Explorador de Archivos" at bounding box center [61, 187] width 109 height 15
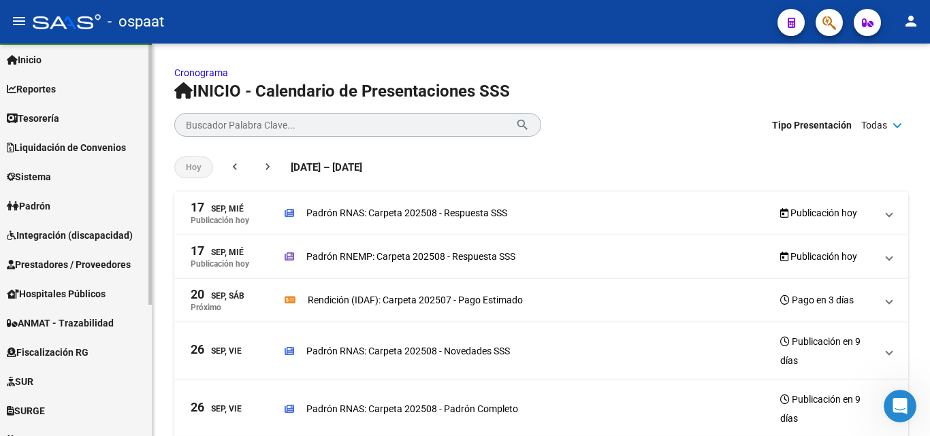
scroll to position [0, 0]
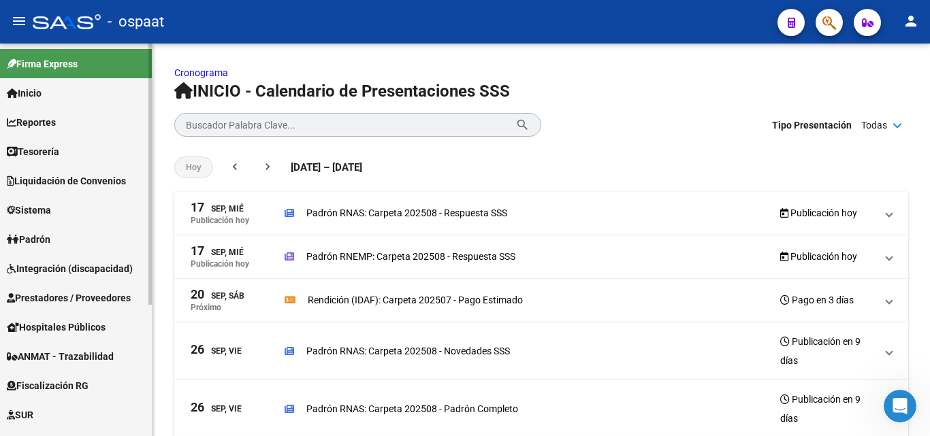
click at [47, 242] on span "Padrón" at bounding box center [29, 239] width 44 height 15
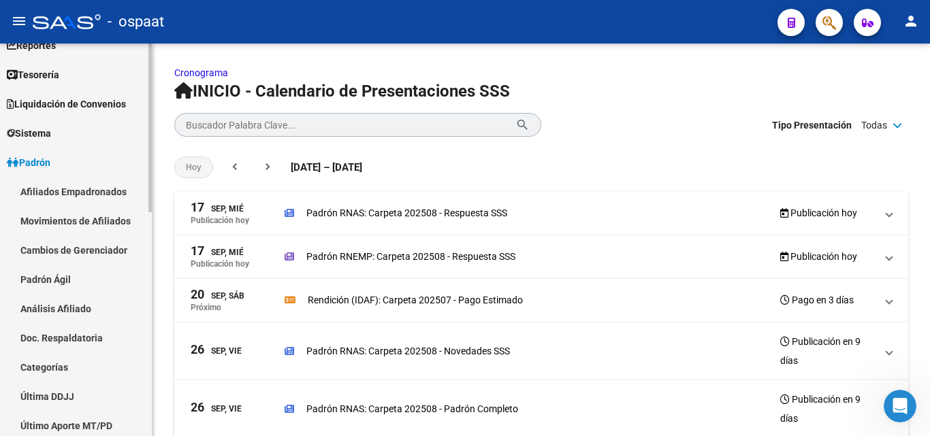
scroll to position [68, 0]
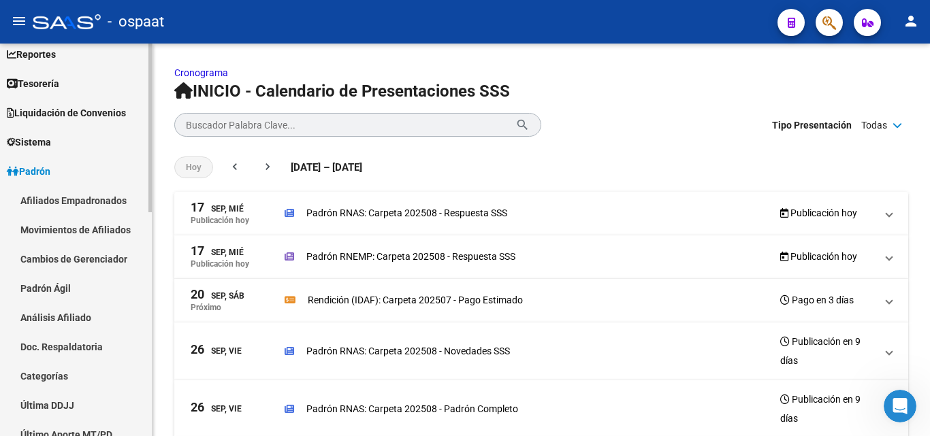
click at [43, 167] on span "Padrón" at bounding box center [29, 171] width 44 height 15
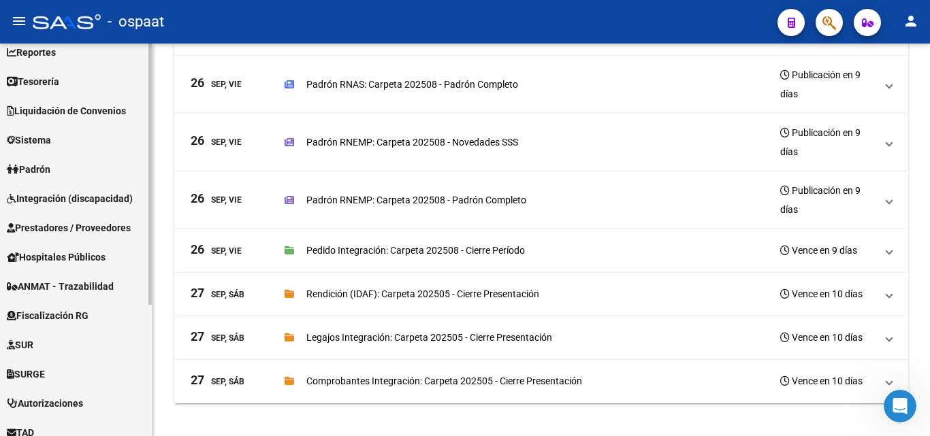
scroll to position [0, 0]
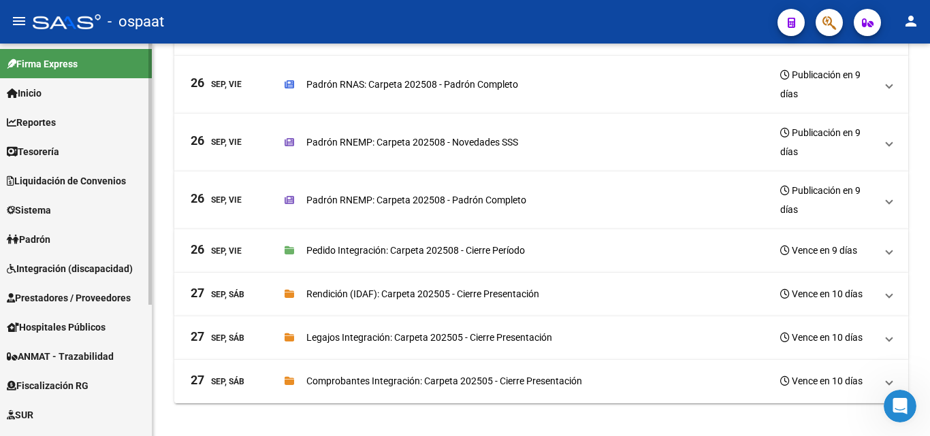
click at [50, 240] on span "Padrón" at bounding box center [29, 239] width 44 height 15
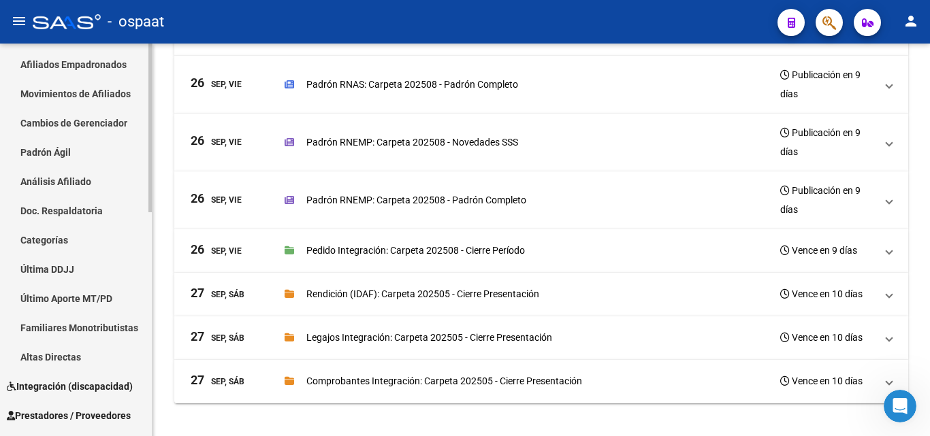
scroll to position [136, 0]
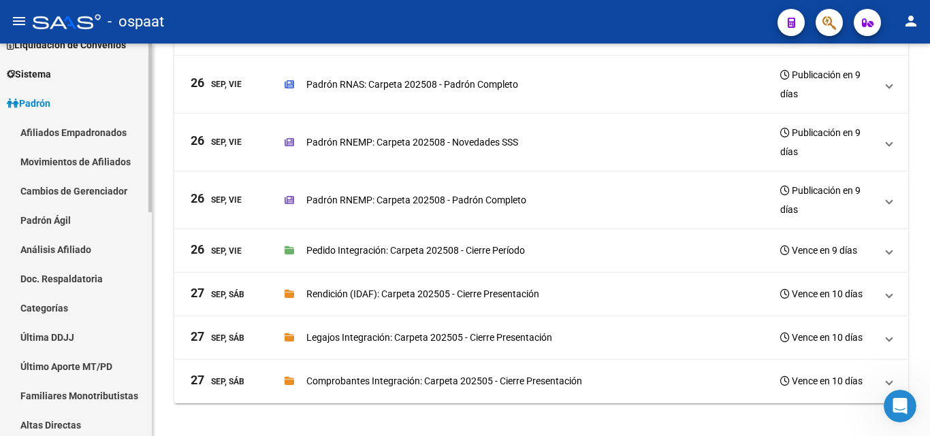
click at [84, 159] on link "Movimientos de Afiliados" at bounding box center [76, 161] width 152 height 29
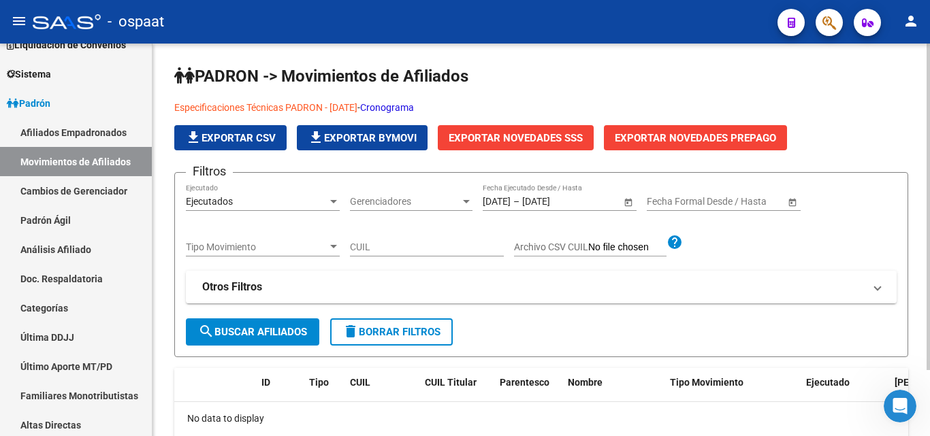
click at [291, 197] on div "Ejecutados" at bounding box center [257, 202] width 142 height 12
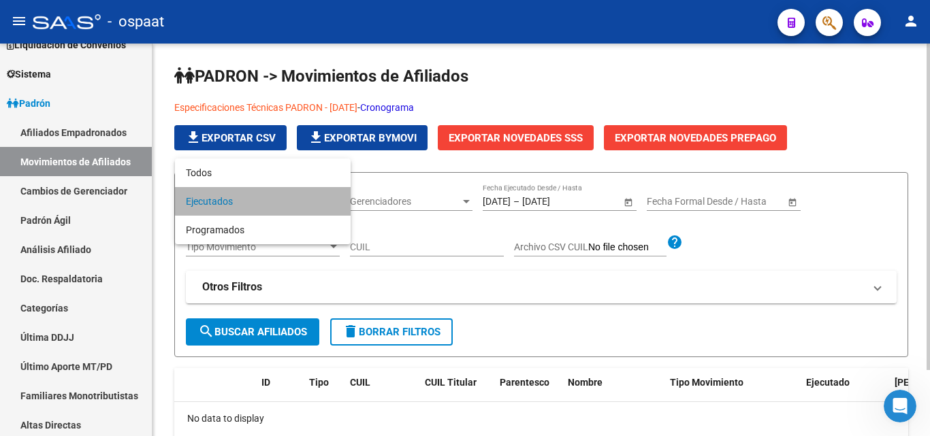
click at [291, 197] on span "Ejecutados" at bounding box center [263, 201] width 154 height 29
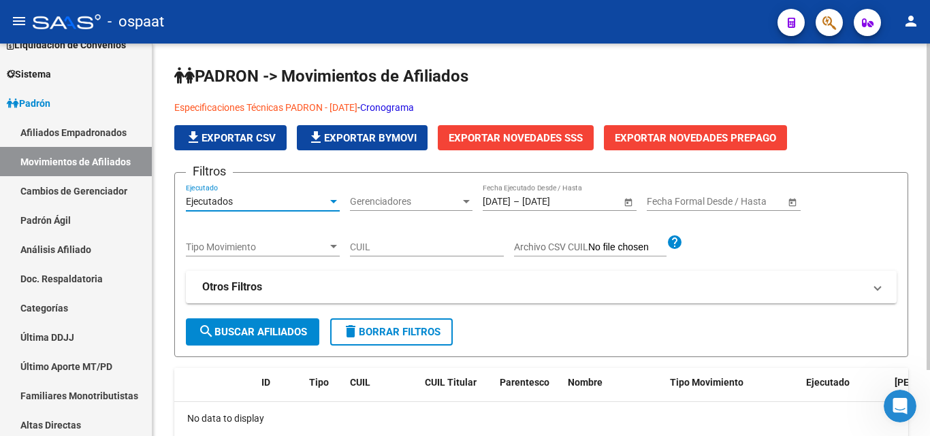
click at [400, 197] on span "Gerenciadores" at bounding box center [405, 202] width 110 height 12
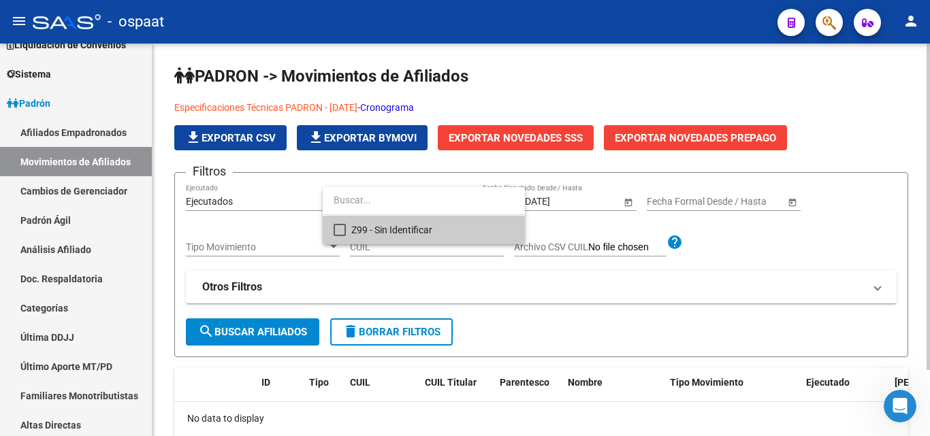
click at [400, 197] on input "dropdown search" at bounding box center [424, 200] width 202 height 29
click at [427, 264] on div at bounding box center [465, 218] width 930 height 436
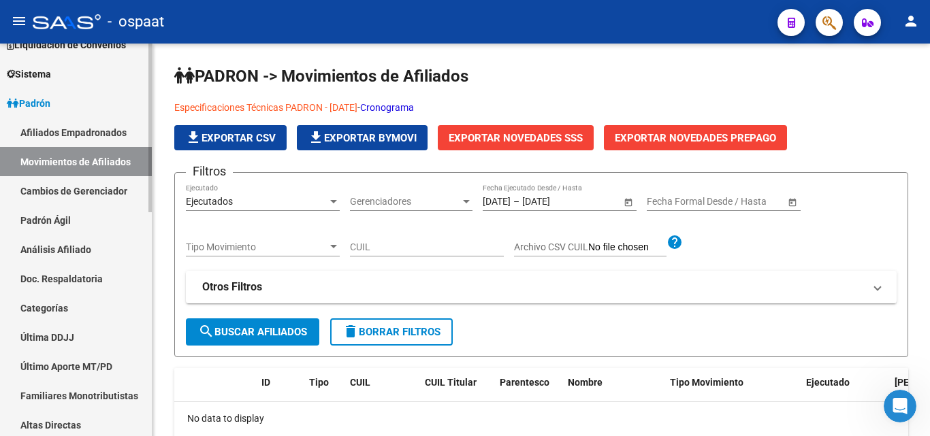
click at [111, 142] on link "Afiliados Empadronados" at bounding box center [76, 132] width 152 height 29
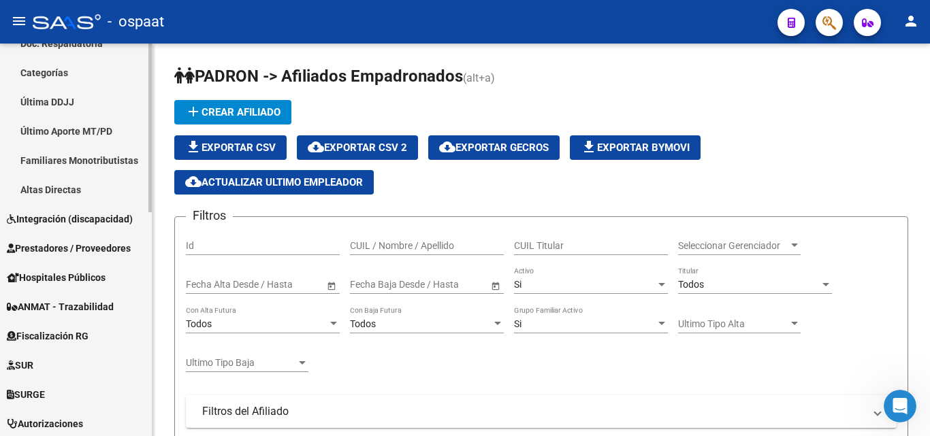
scroll to position [392, 0]
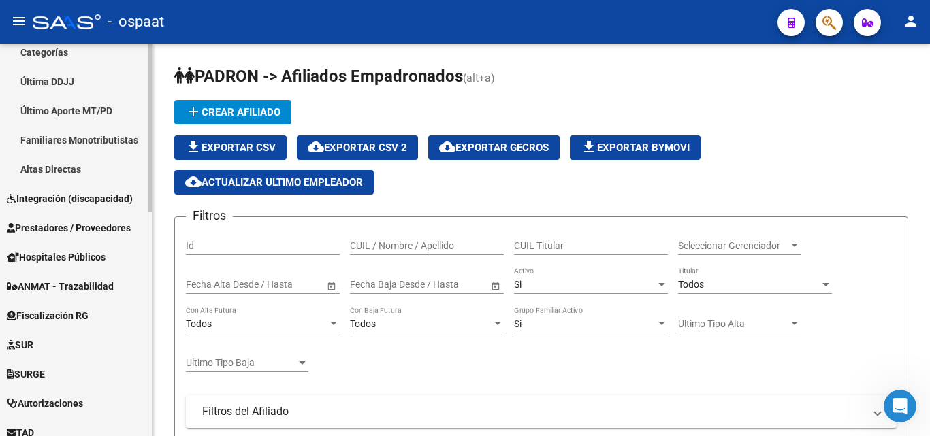
click at [138, 296] on div "Firma Express Inicio Calendario SSS Instructivos Contacto OS Reportes Tablero d…" at bounding box center [77, 108] width 155 height 913
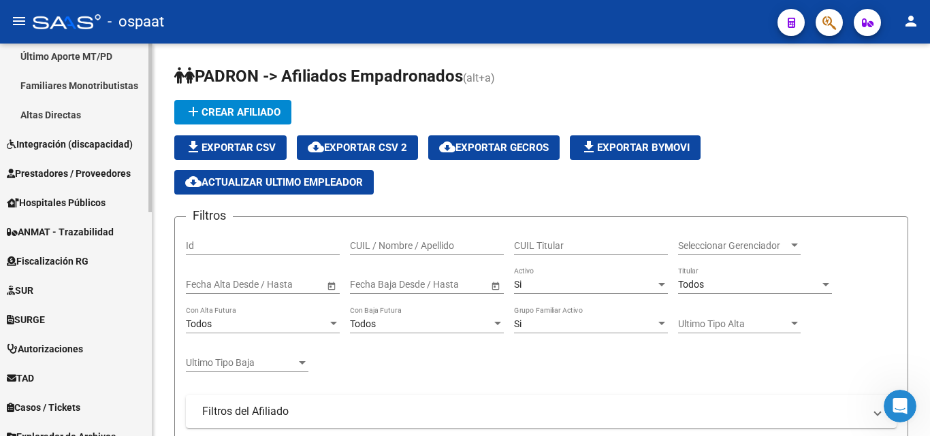
scroll to position [520, 0]
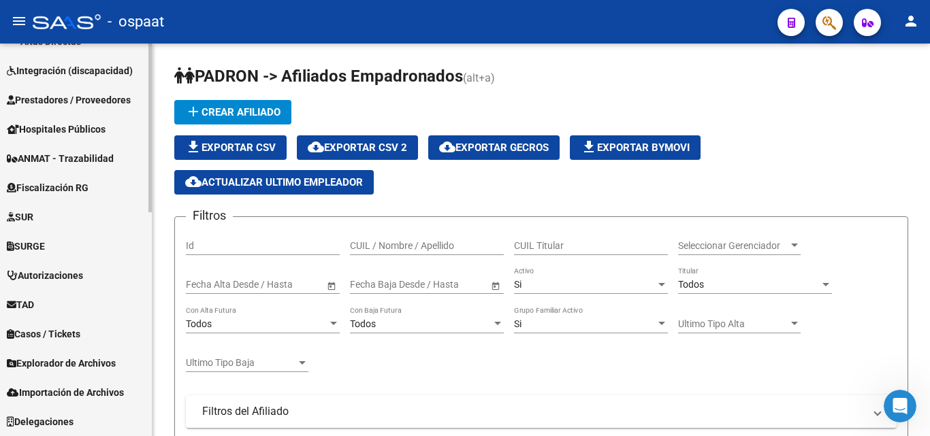
click at [77, 363] on span "Explorador de Archivos" at bounding box center [61, 363] width 109 height 15
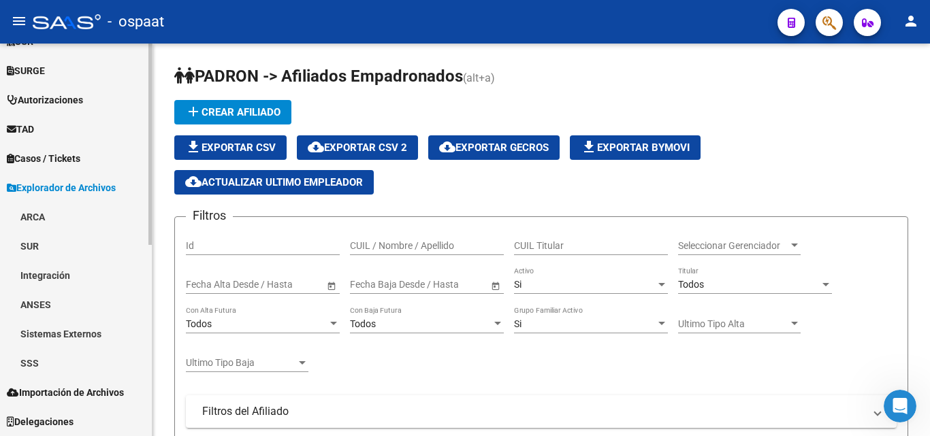
scroll to position [374, 0]
click at [60, 366] on link "SSS" at bounding box center [76, 362] width 152 height 29
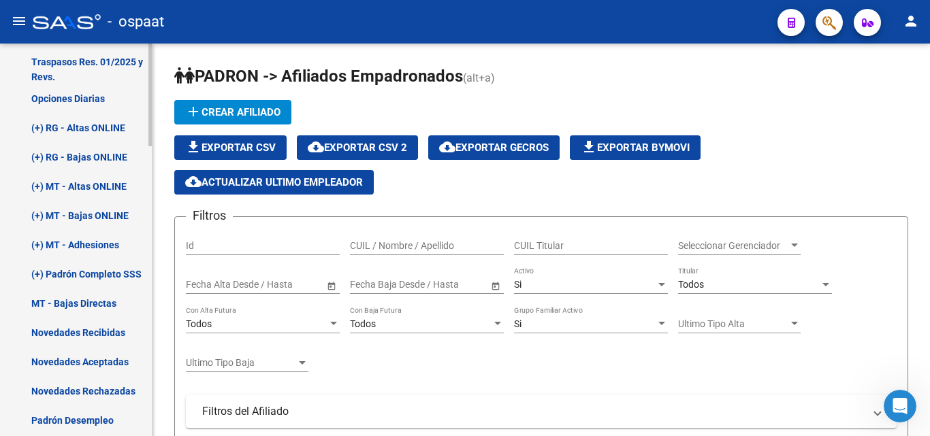
scroll to position [629, 0]
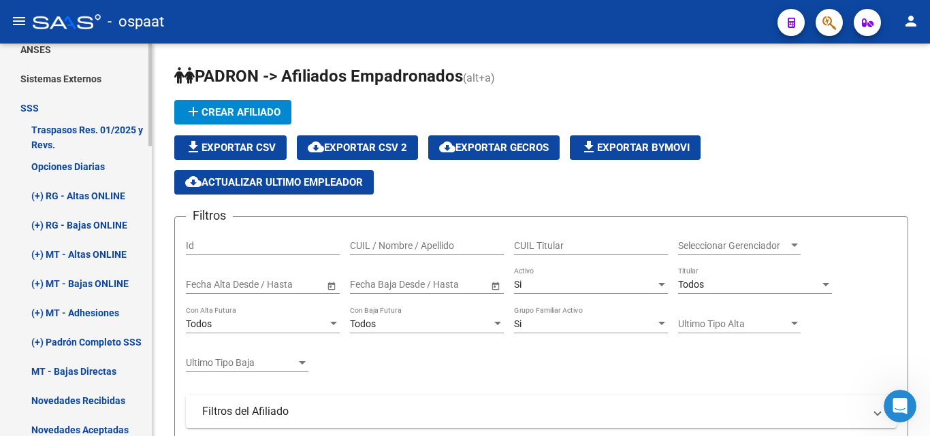
click at [71, 139] on link "Traspasos Res. 01/2025 y Revs." at bounding box center [76, 137] width 152 height 29
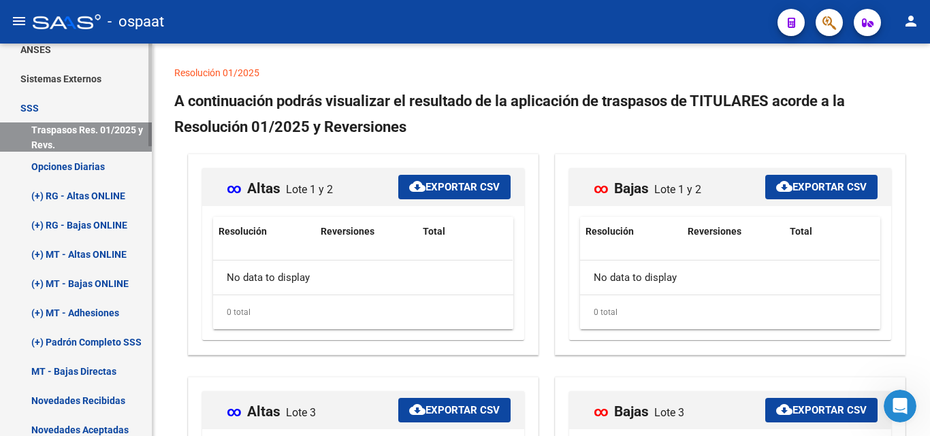
click at [80, 103] on link "SSS" at bounding box center [76, 107] width 152 height 29
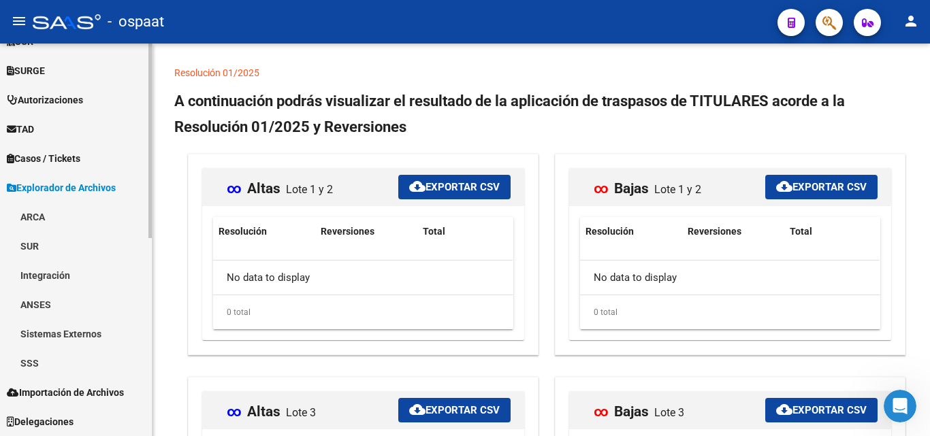
scroll to position [374, 0]
